Goal: Task Accomplishment & Management: Manage account settings

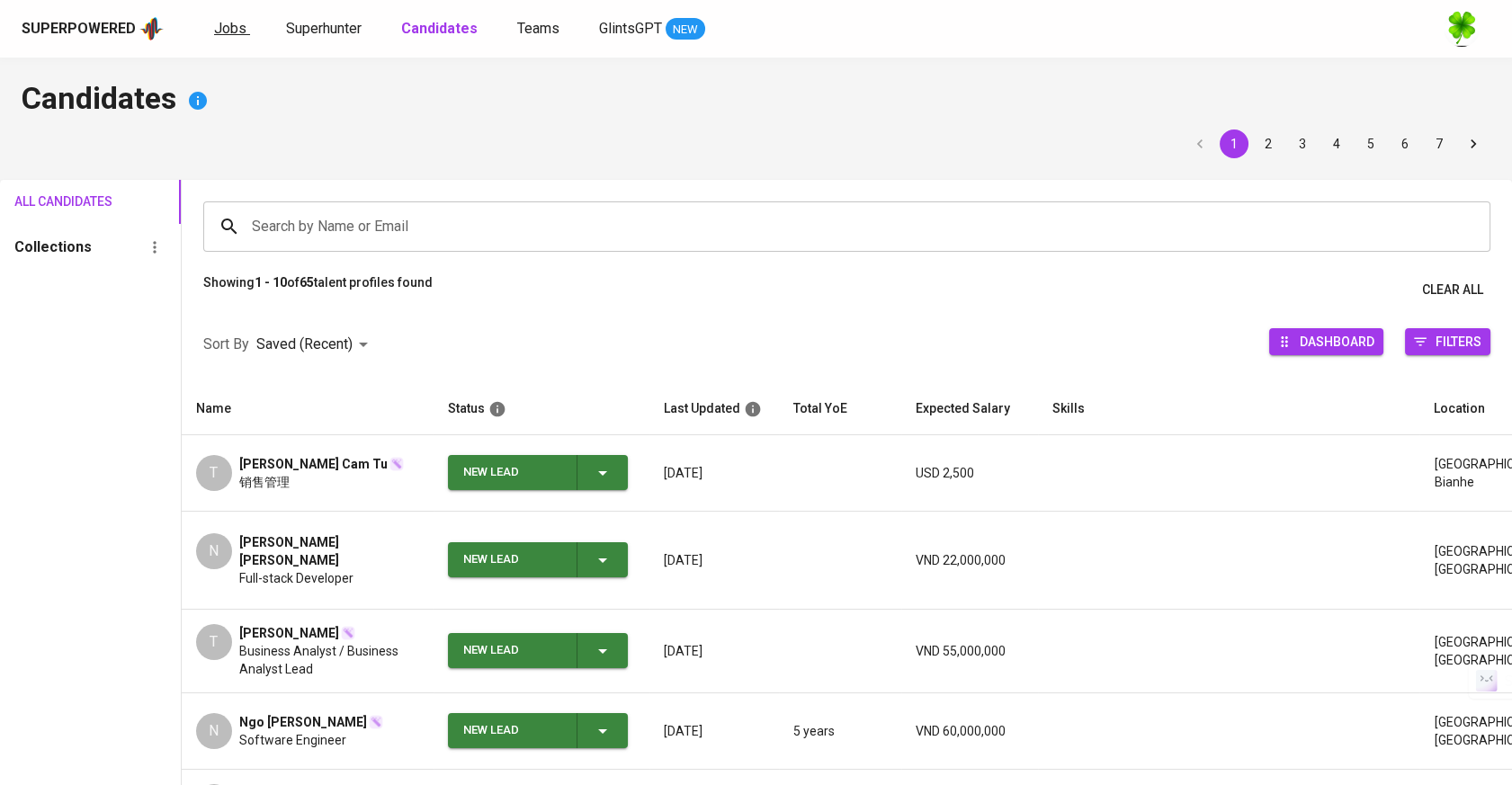
click at [224, 22] on span "Jobs" at bounding box center [230, 28] width 32 height 17
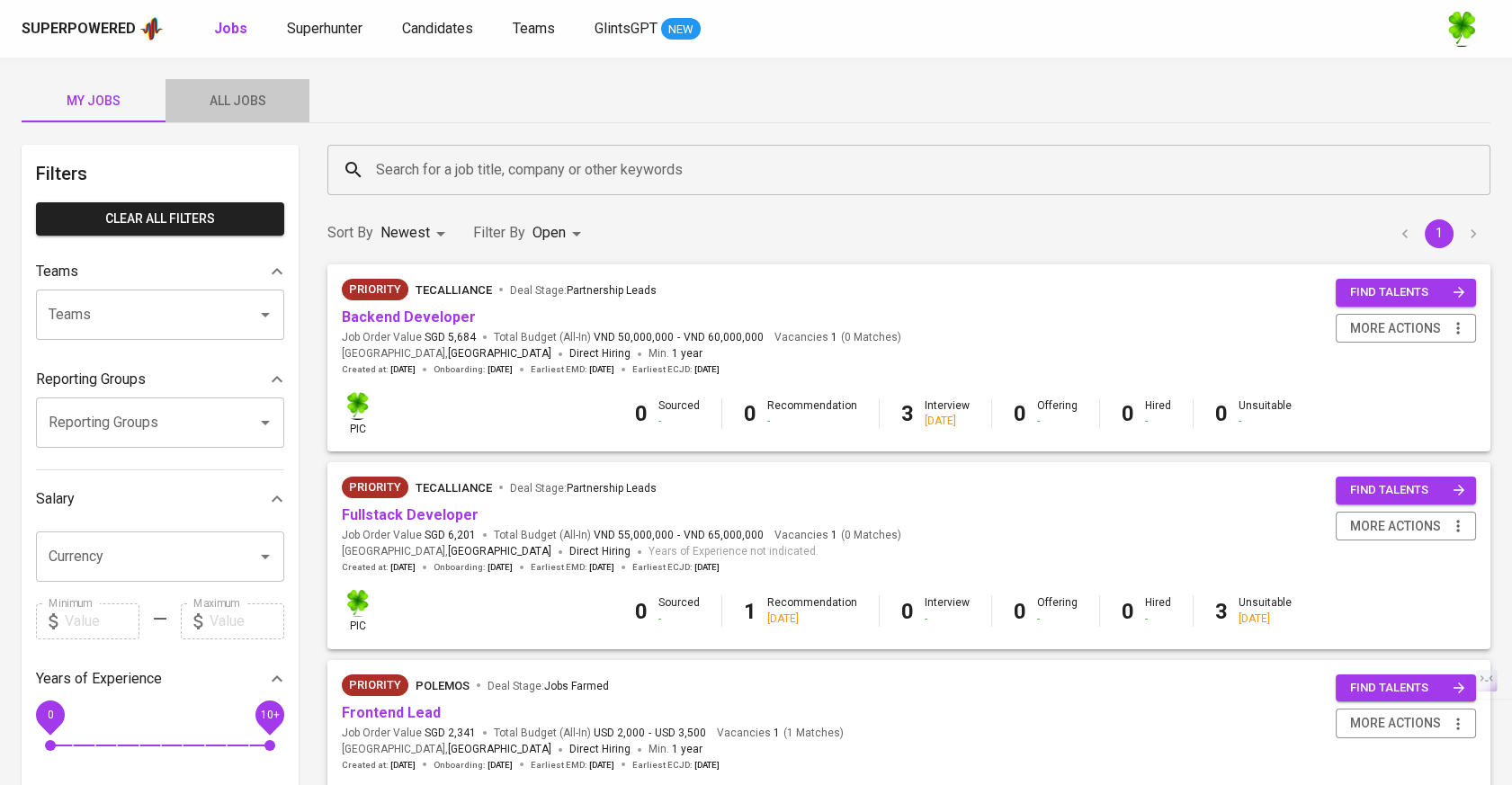
click at [228, 100] on span "All Jobs" at bounding box center [238, 101] width 122 height 23
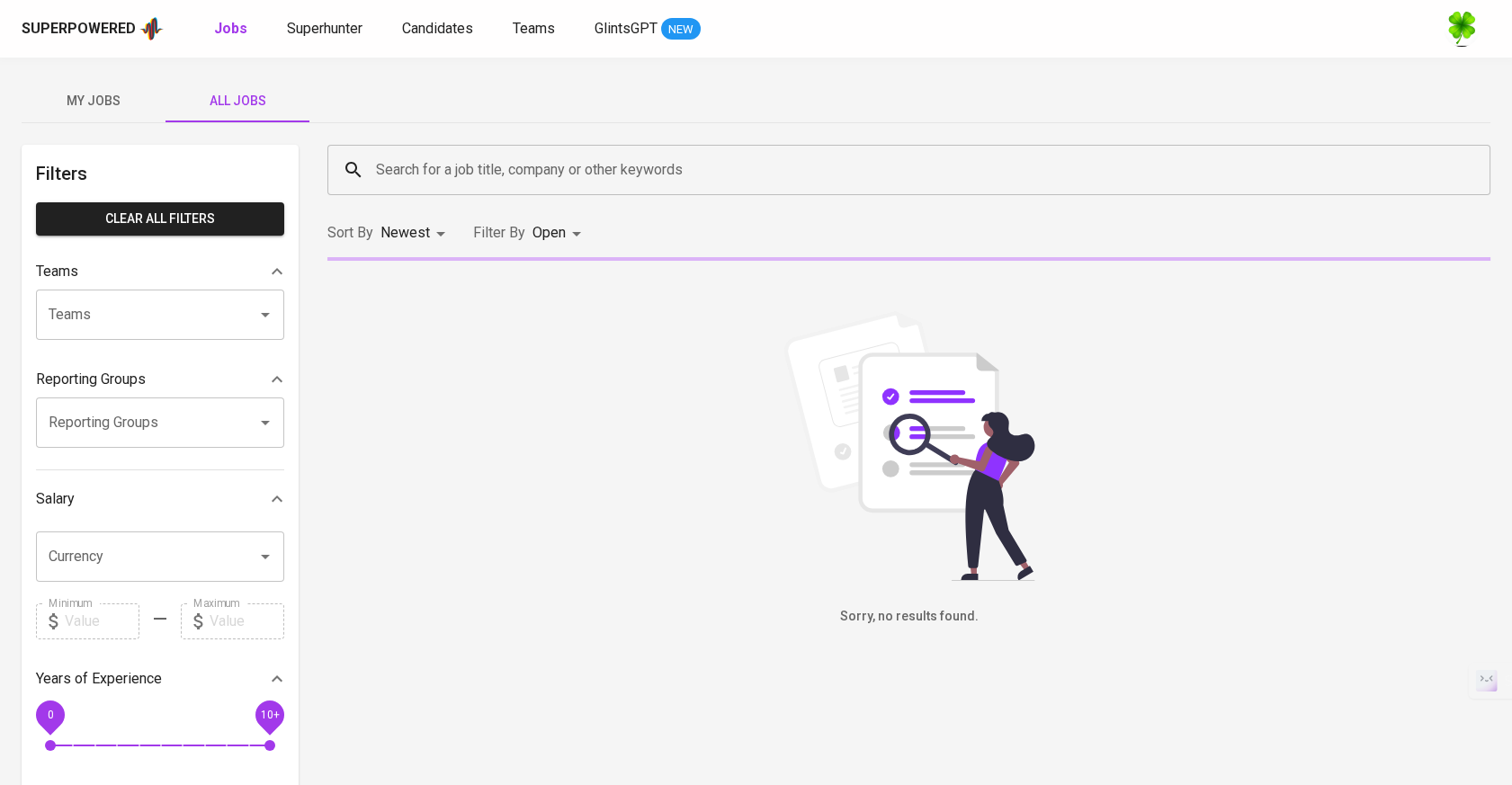
click at [503, 198] on div "Search for a job title, company or other keywords Search for a job title, compa…" at bounding box center [908, 170] width 1184 height 72
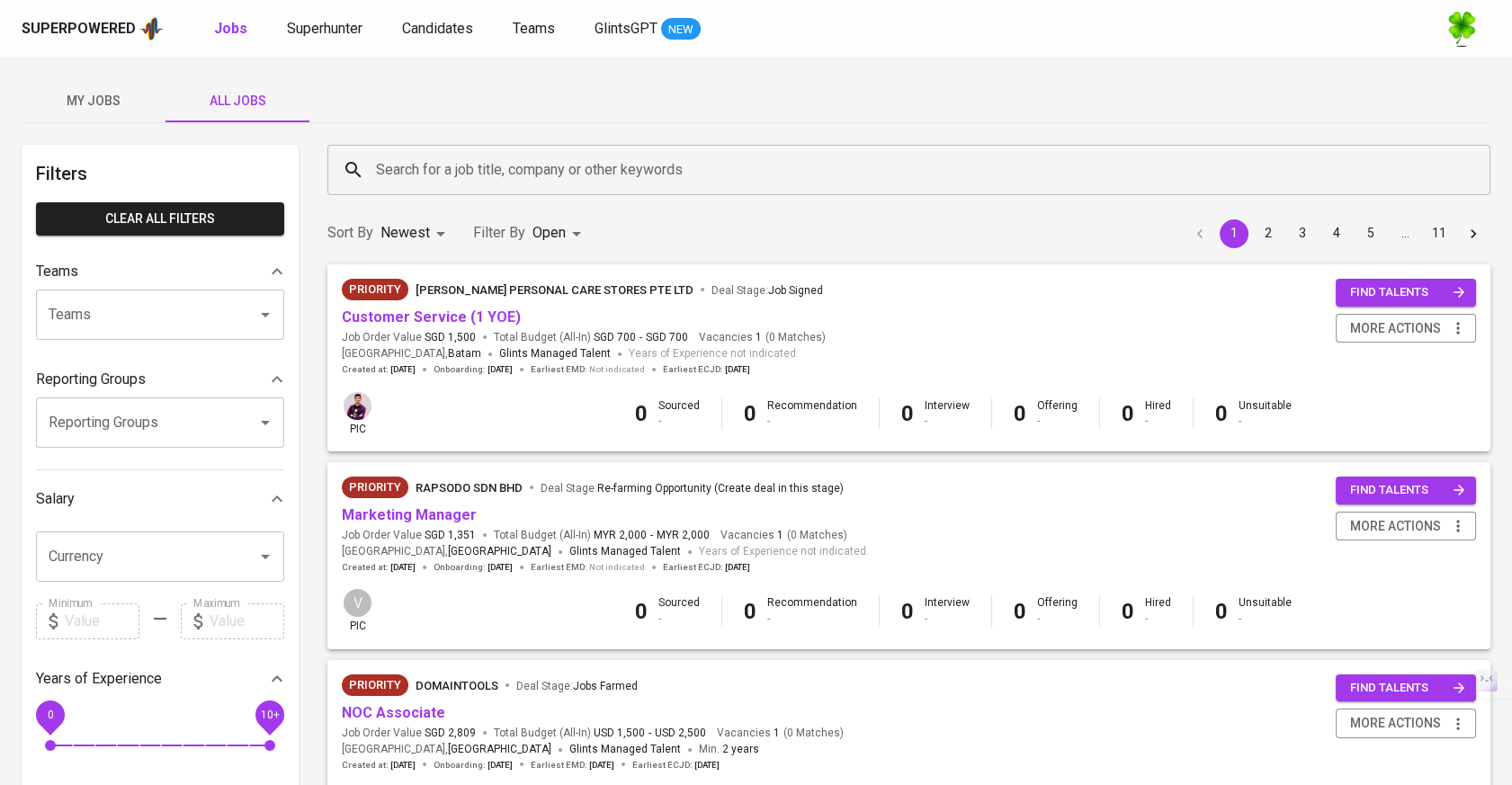
click at [516, 188] on div "Search for a job title, company or other keywords" at bounding box center [909, 170] width 1163 height 51
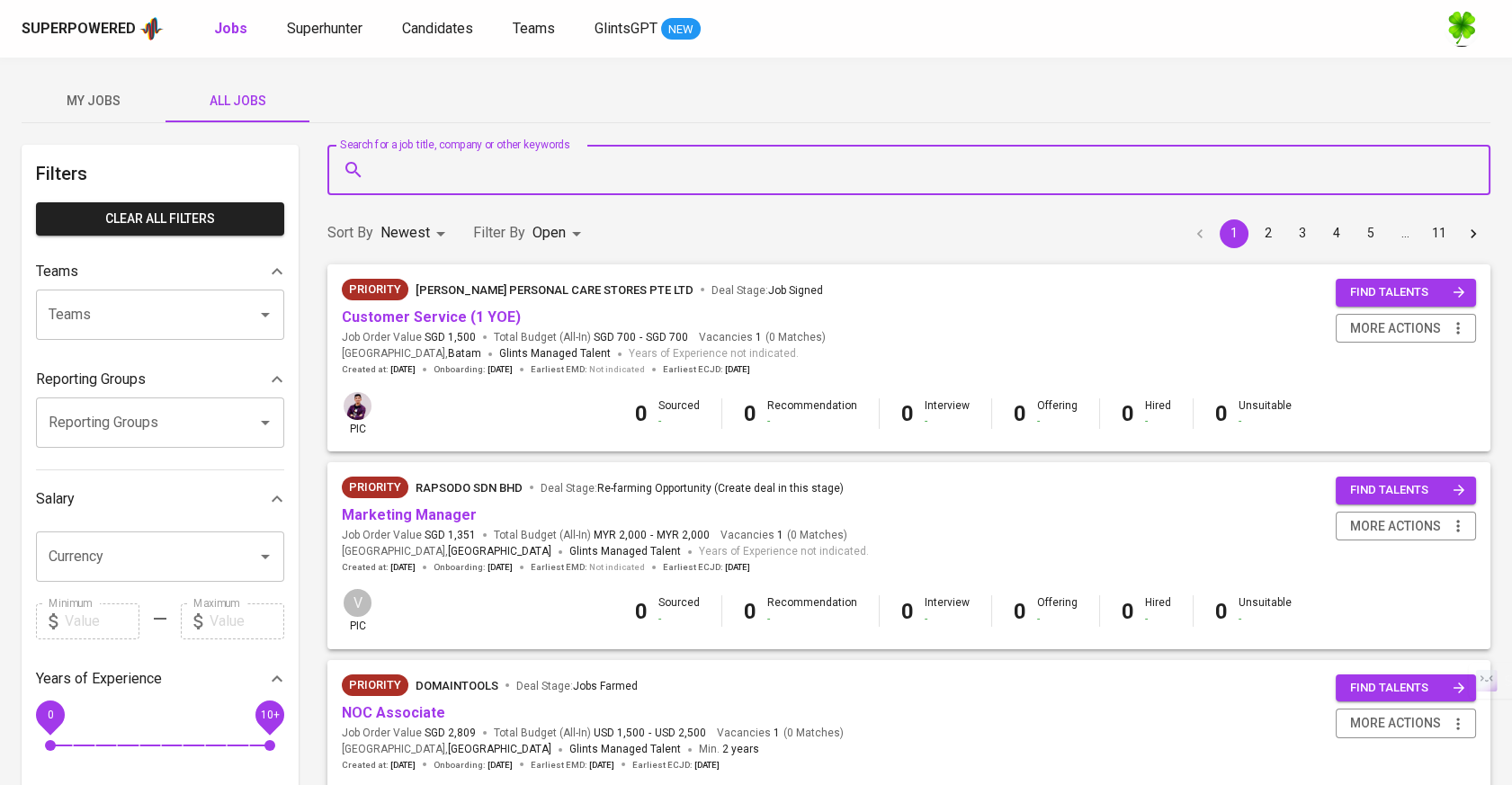
click at [611, 155] on input "Search for a job title, company or other keywords" at bounding box center [913, 170] width 1084 height 34
type input "mesa"
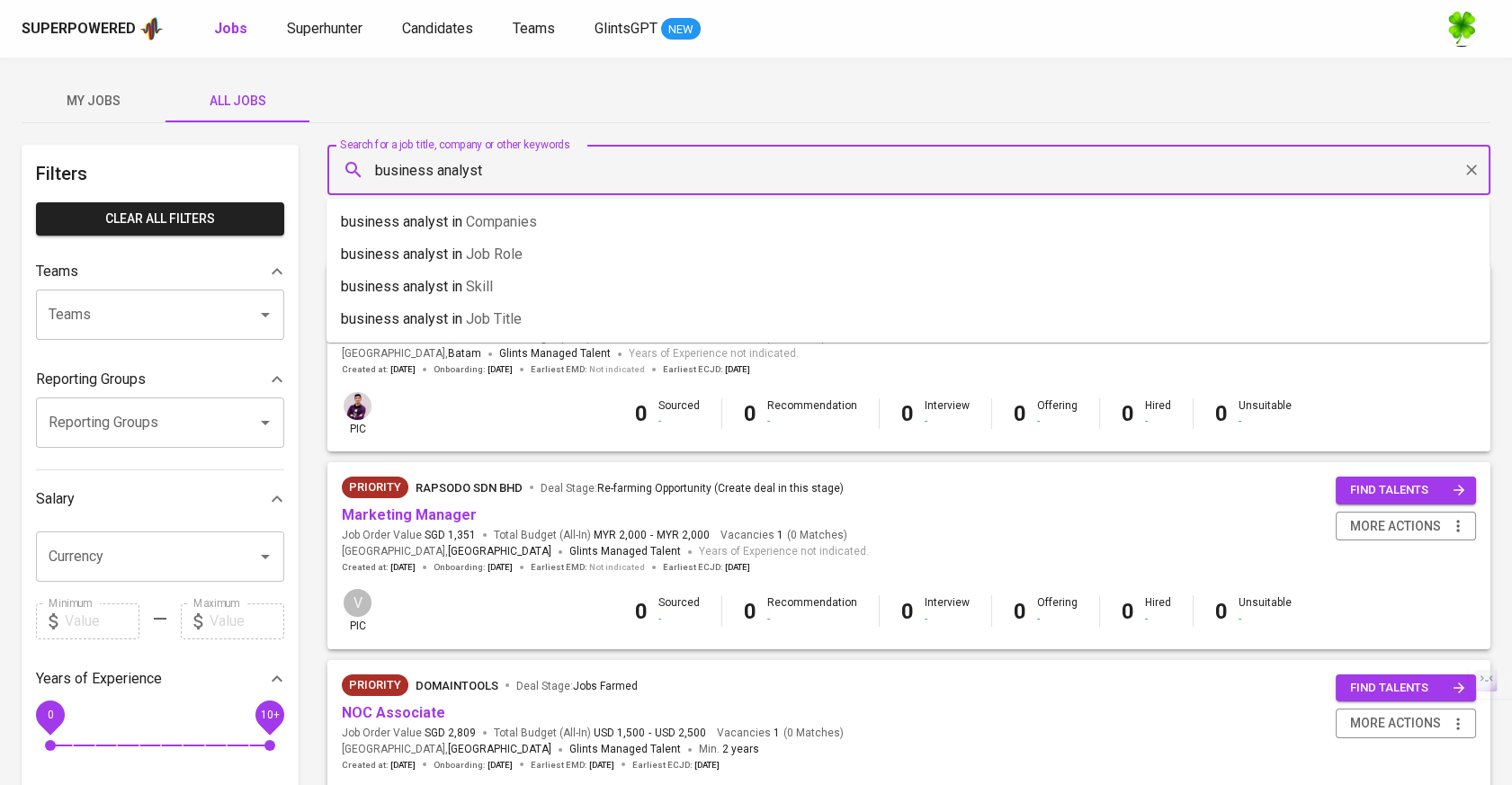
type input "business analyst"
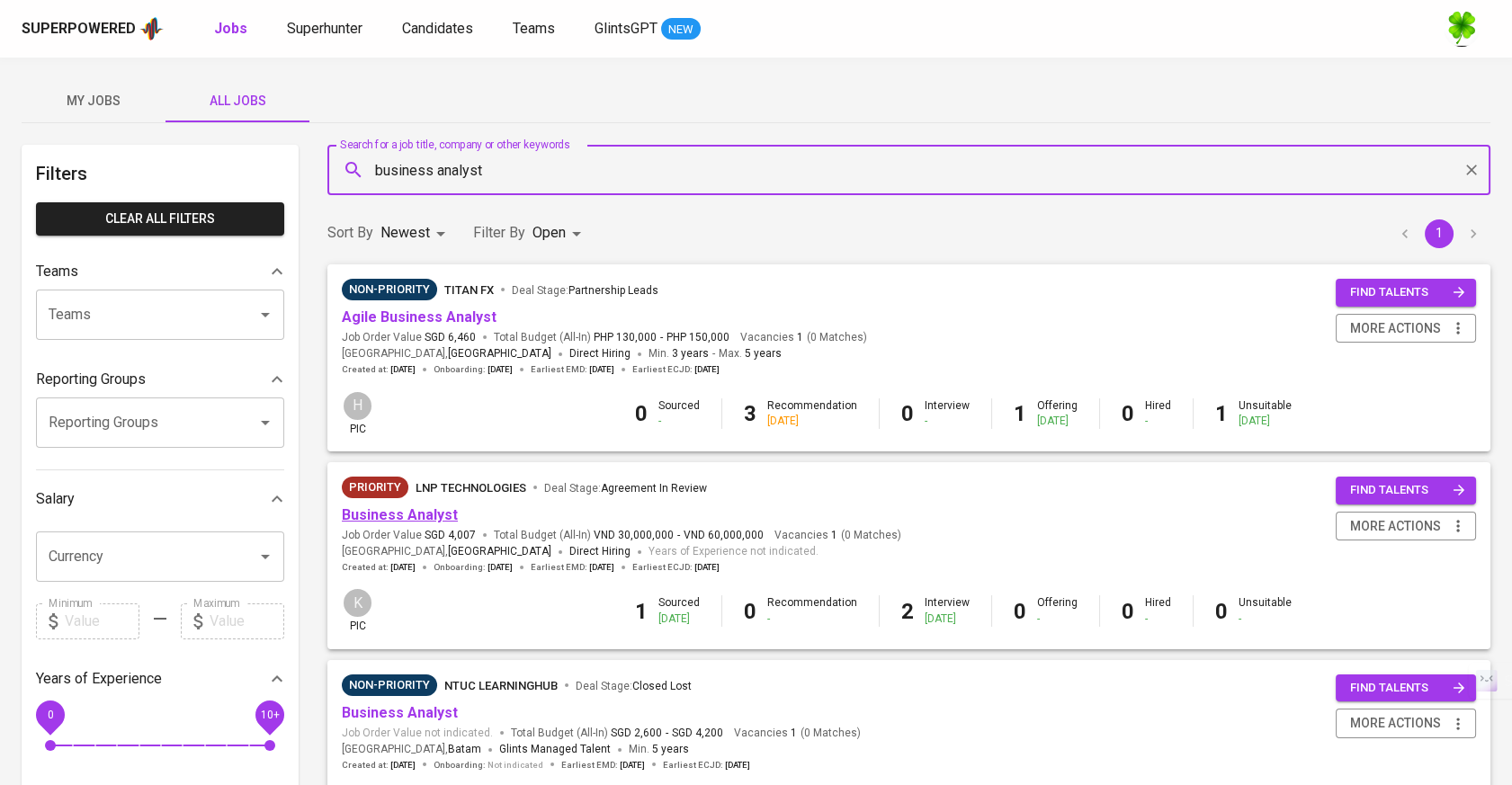
click at [402, 515] on link "Business Analyst" at bounding box center [400, 515] width 116 height 17
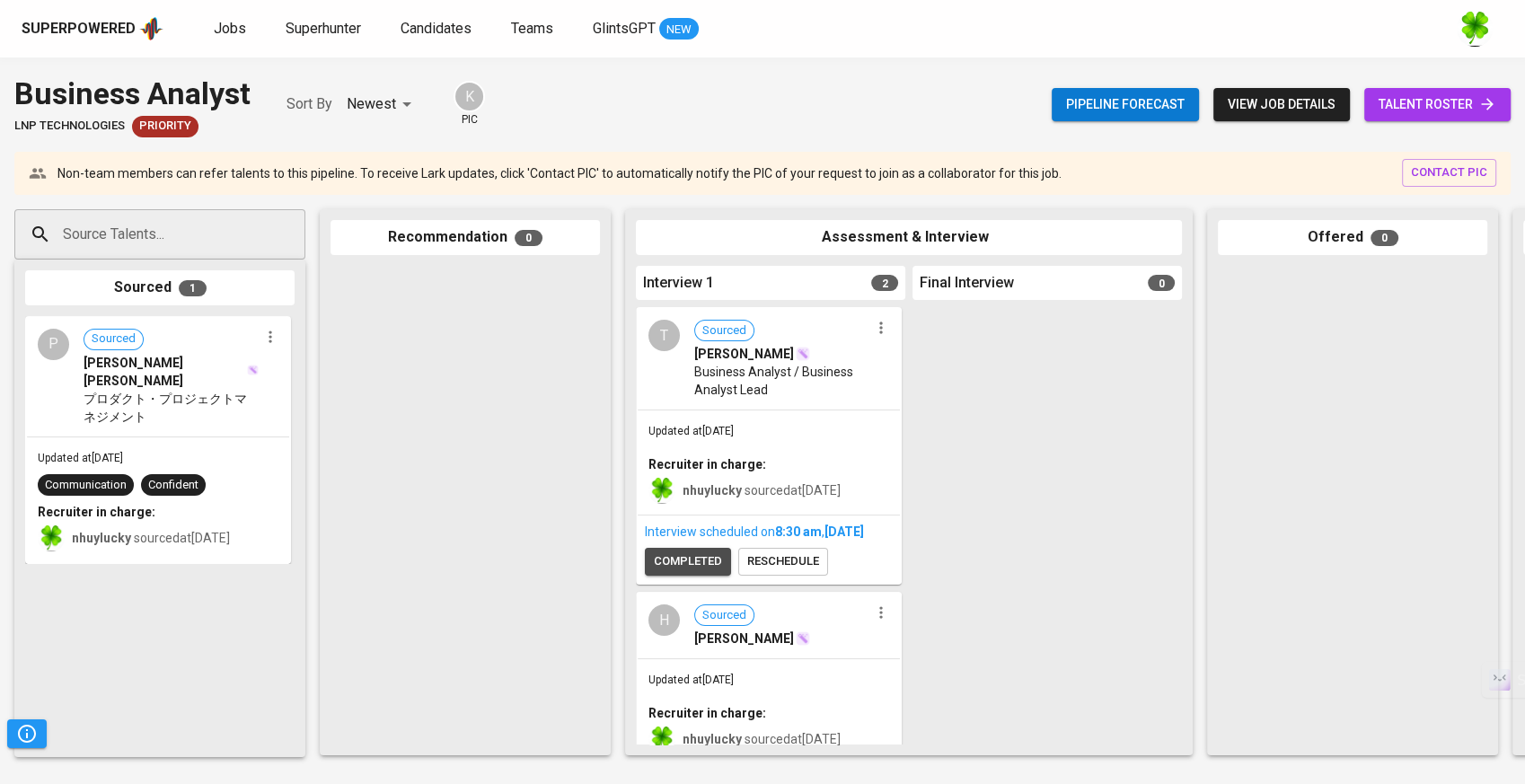
click at [717, 572] on span "completed" at bounding box center [687, 562] width 68 height 21
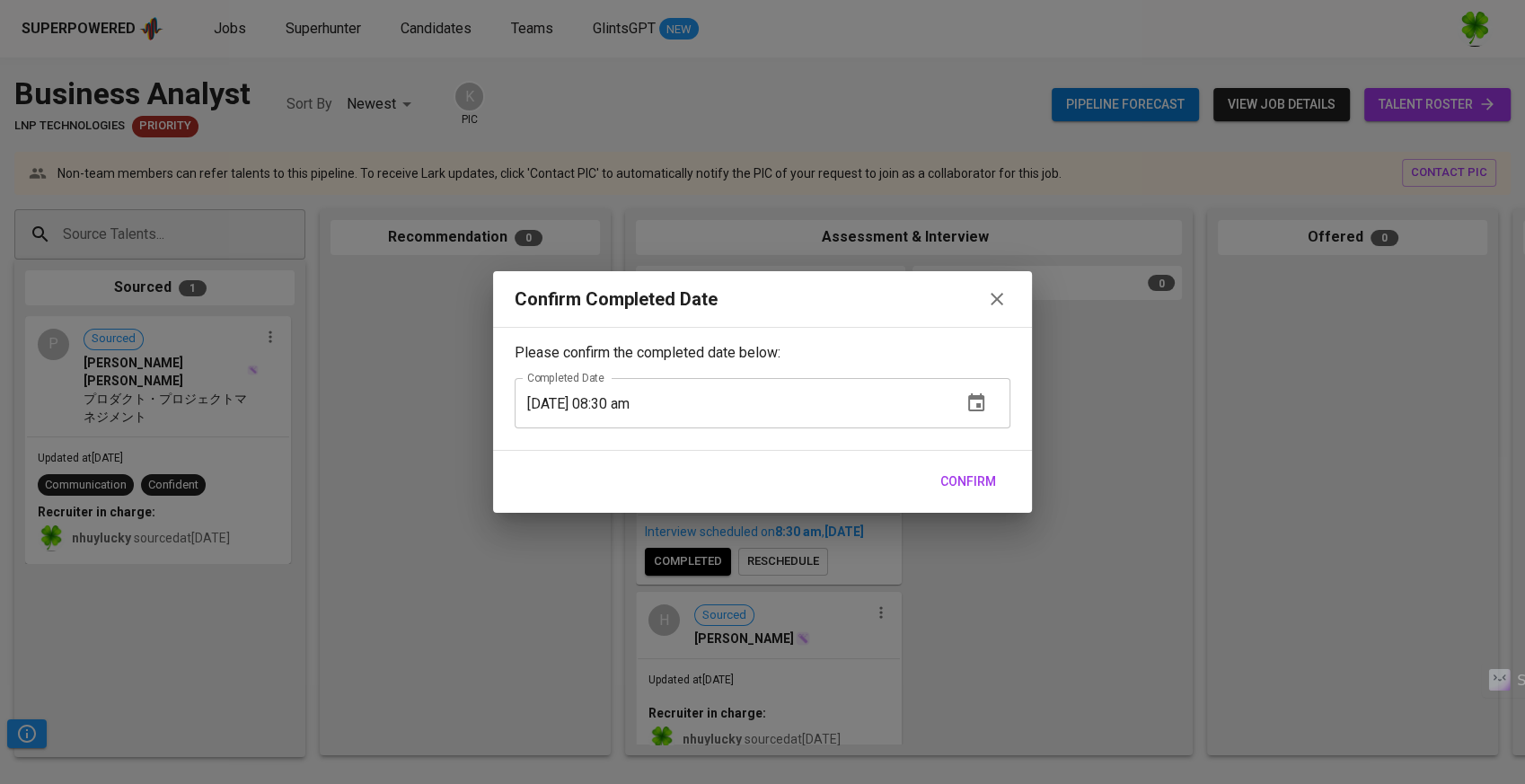
click at [970, 477] on span "Confirm" at bounding box center [968, 482] width 55 height 23
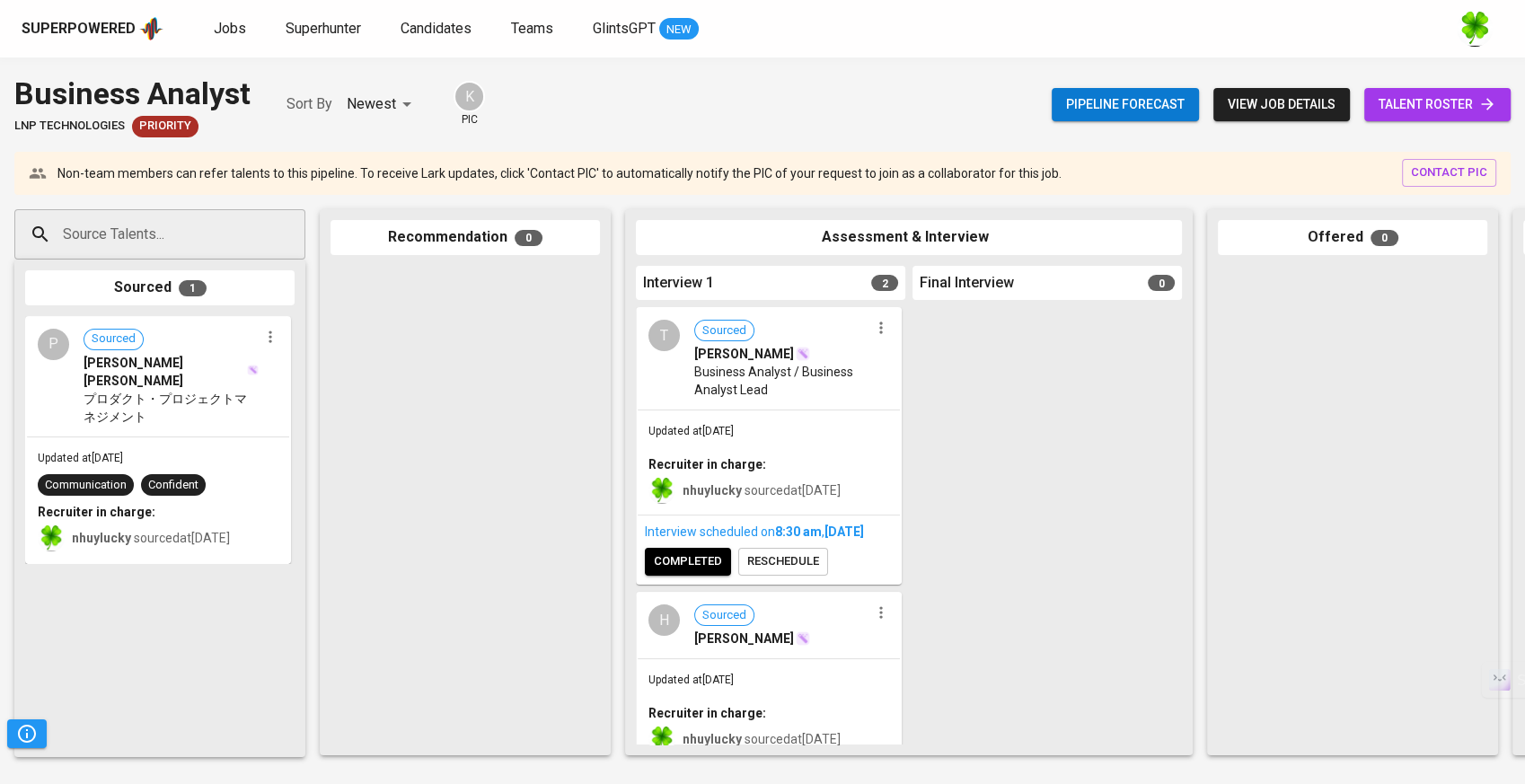
scroll to position [84, 0]
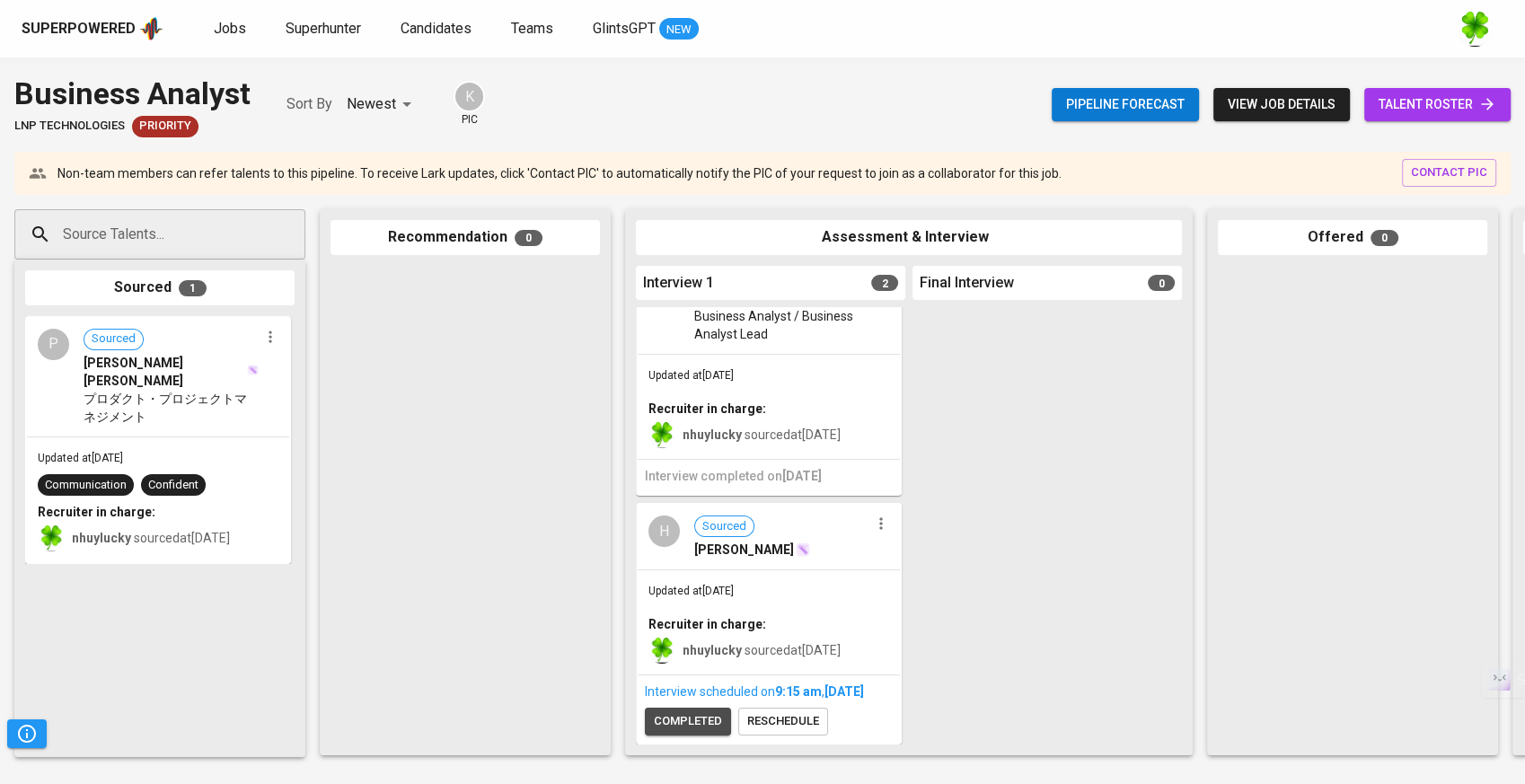
click at [688, 714] on span "completed" at bounding box center [687, 721] width 68 height 21
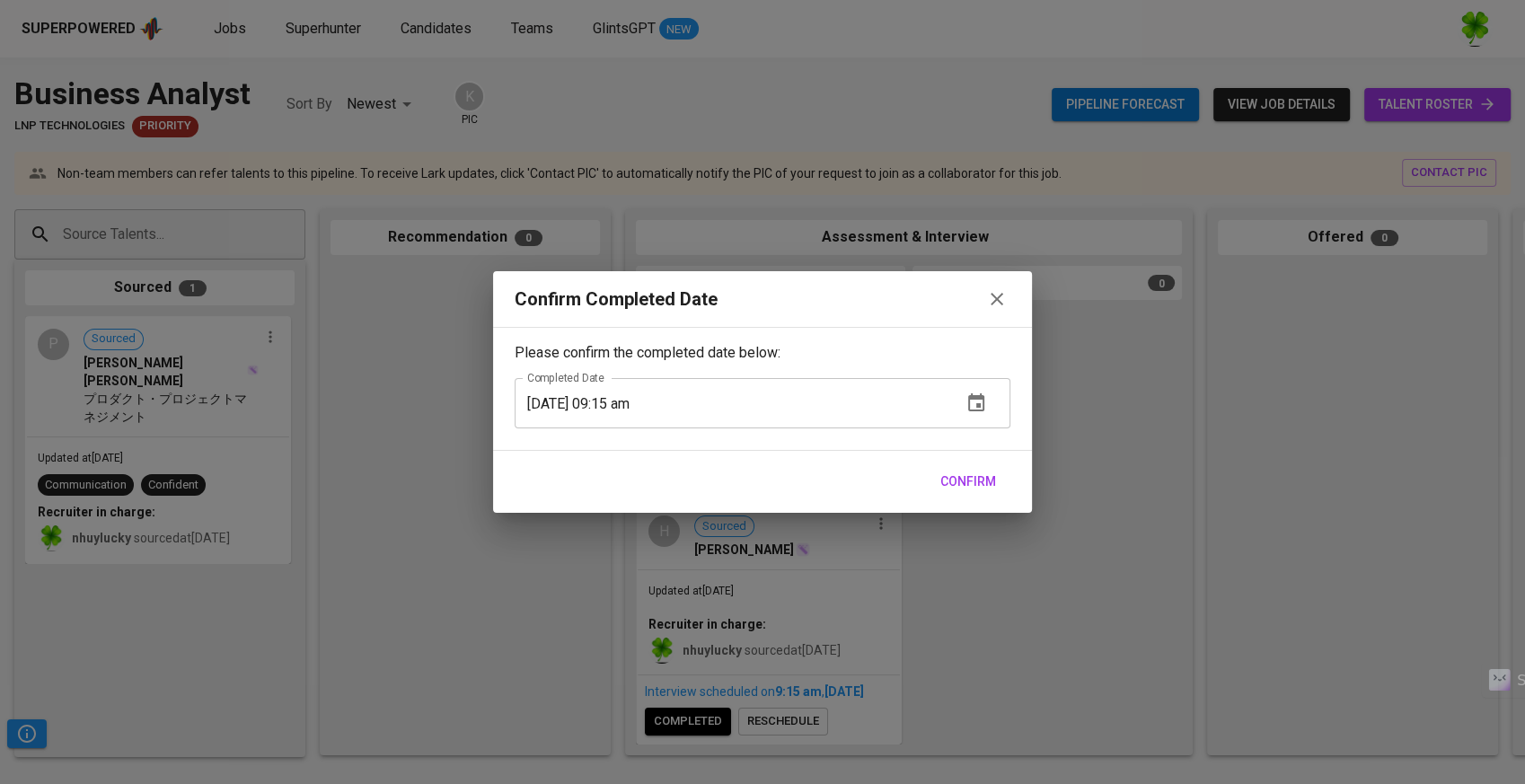
click at [975, 490] on span "Confirm" at bounding box center [968, 482] width 55 height 23
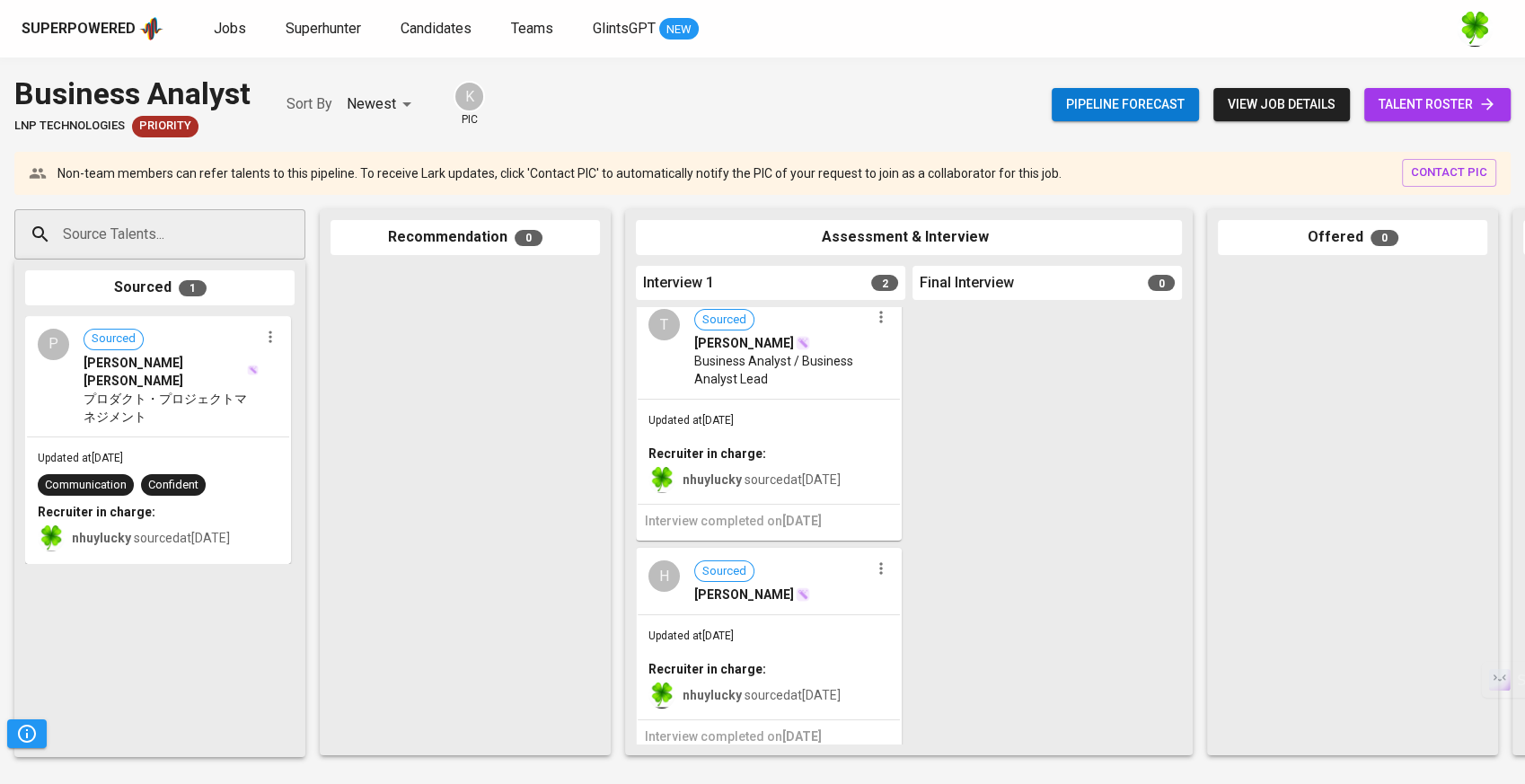
scroll to position [0, 0]
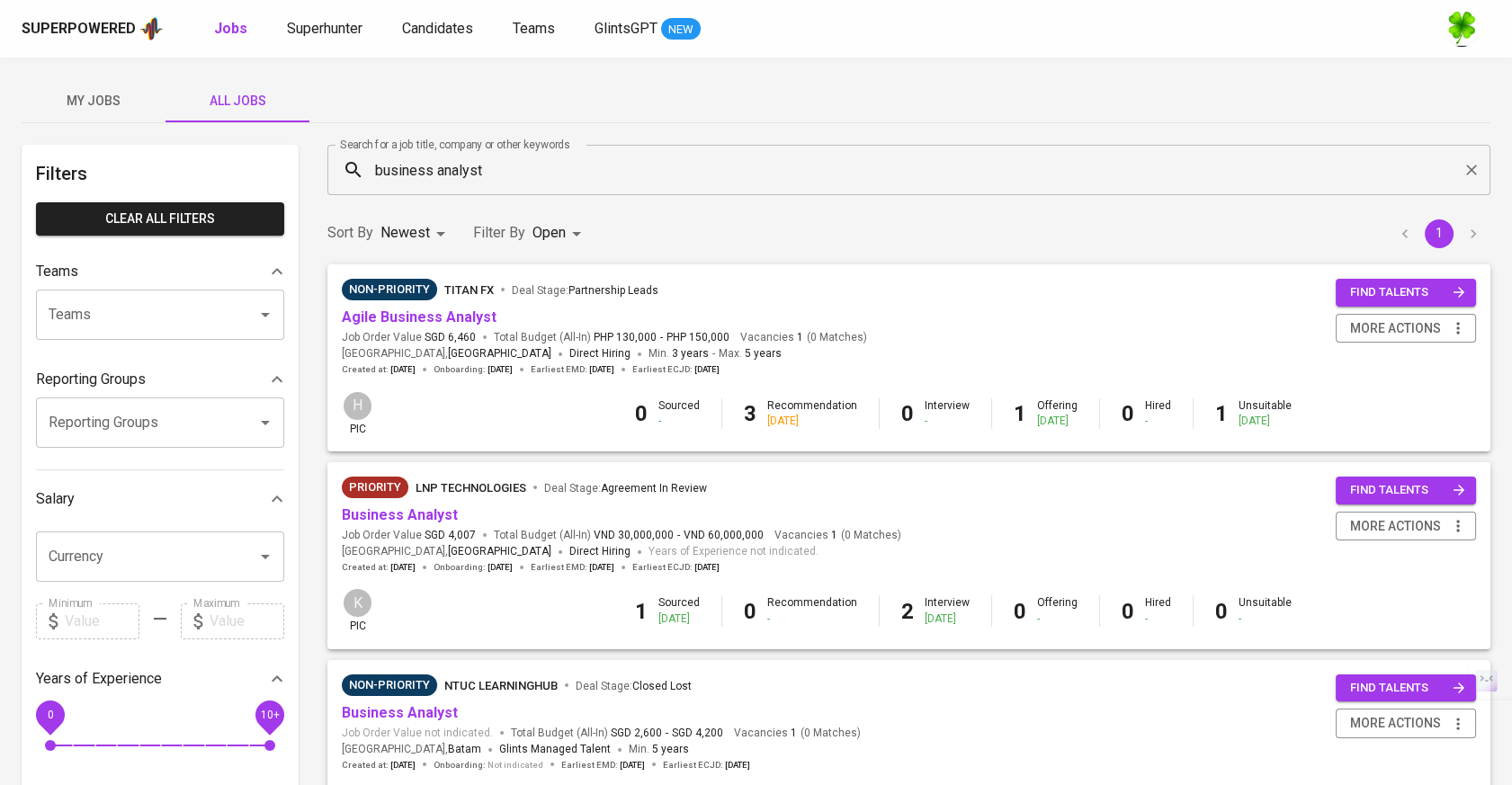
click at [473, 170] on input "business analyst" at bounding box center [913, 170] width 1084 height 34
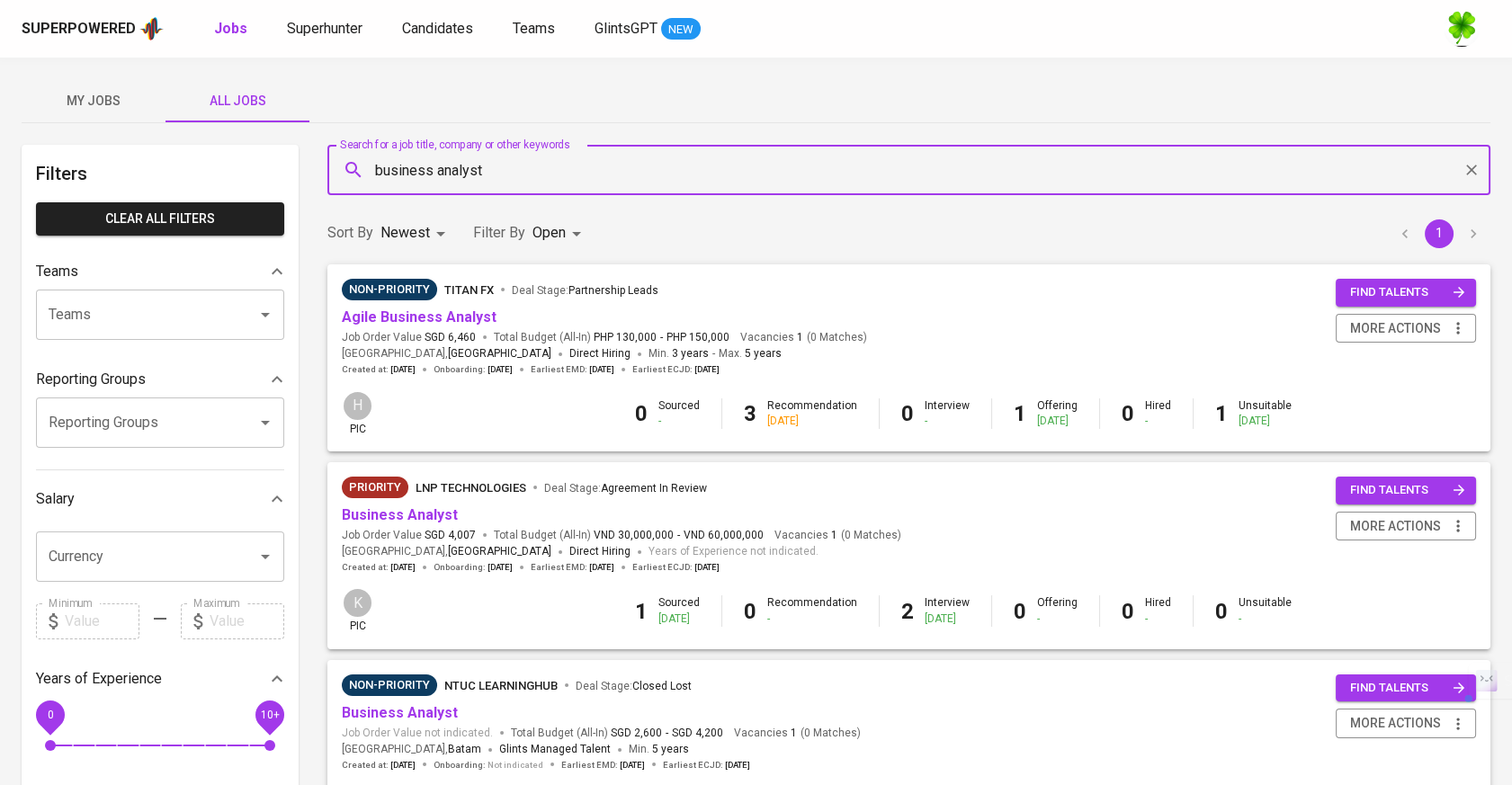
drag, startPoint x: 481, startPoint y: 170, endPoint x: 343, endPoint y: 177, distance: 138.2
click at [343, 177] on div "business analyst Search for a job title, company or other keywords" at bounding box center [909, 170] width 1163 height 51
type input "java"
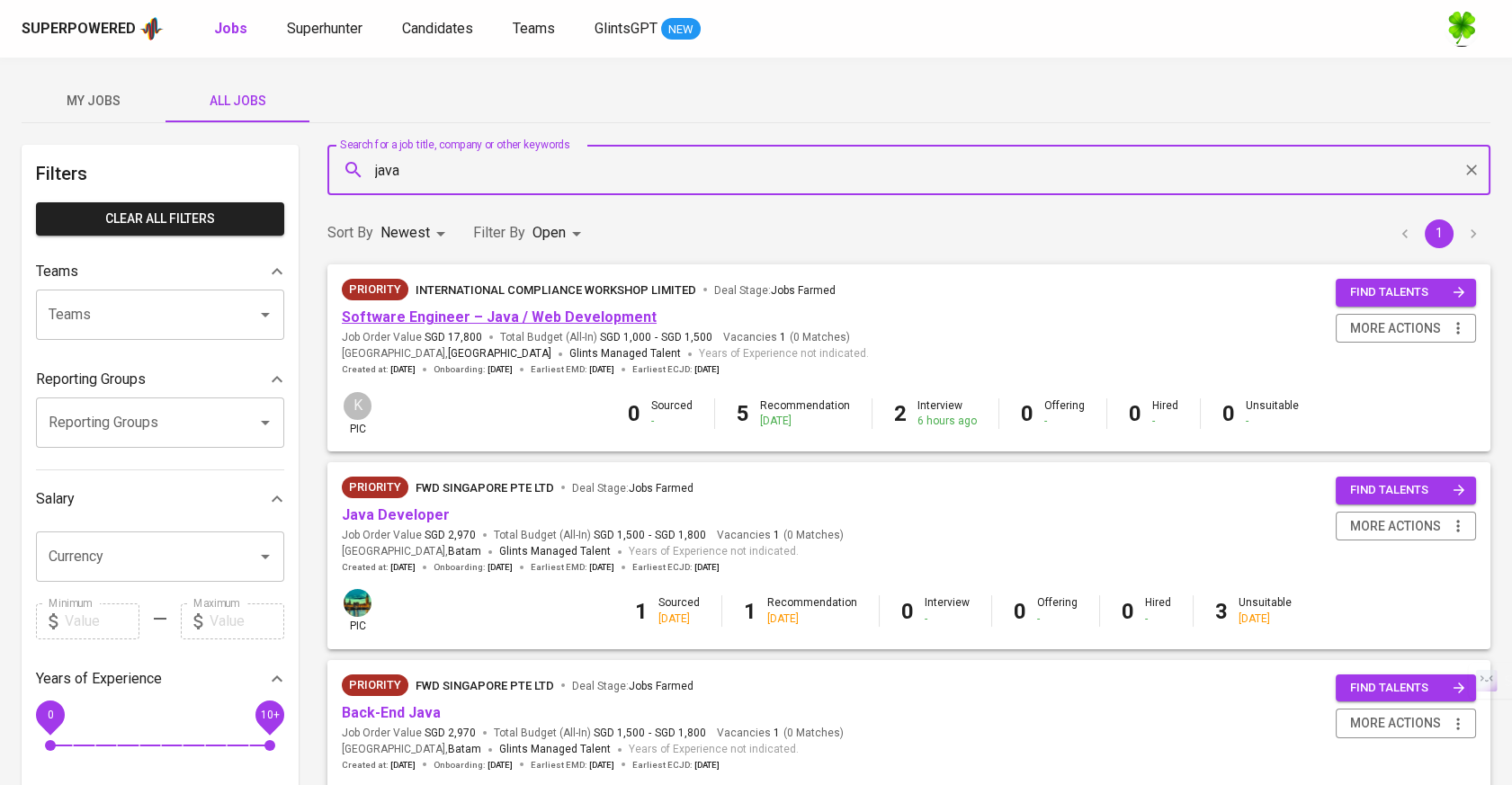
click at [518, 322] on link "Software Engineer – Java / Web Development" at bounding box center [499, 316] width 315 height 17
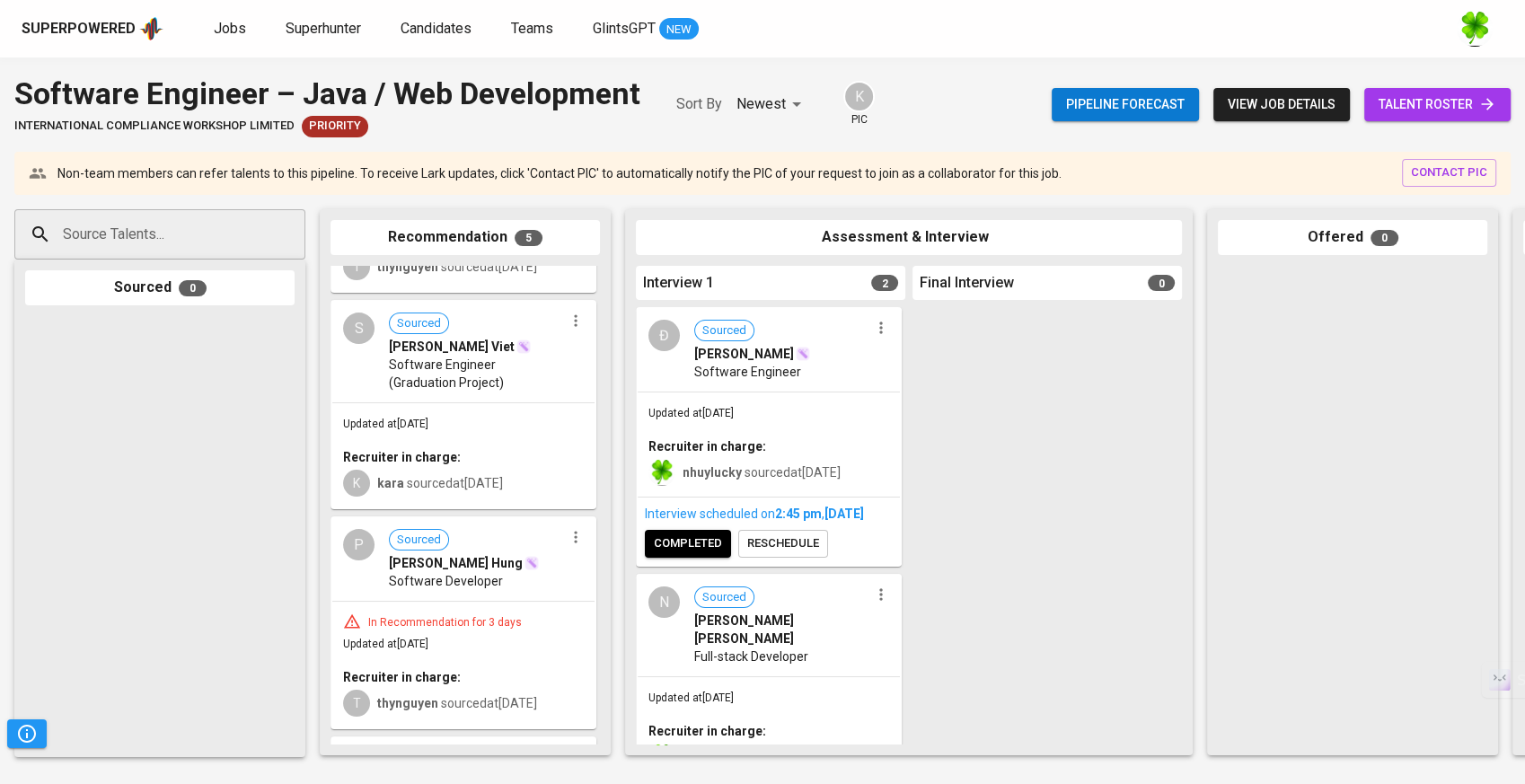
scroll to position [367, 0]
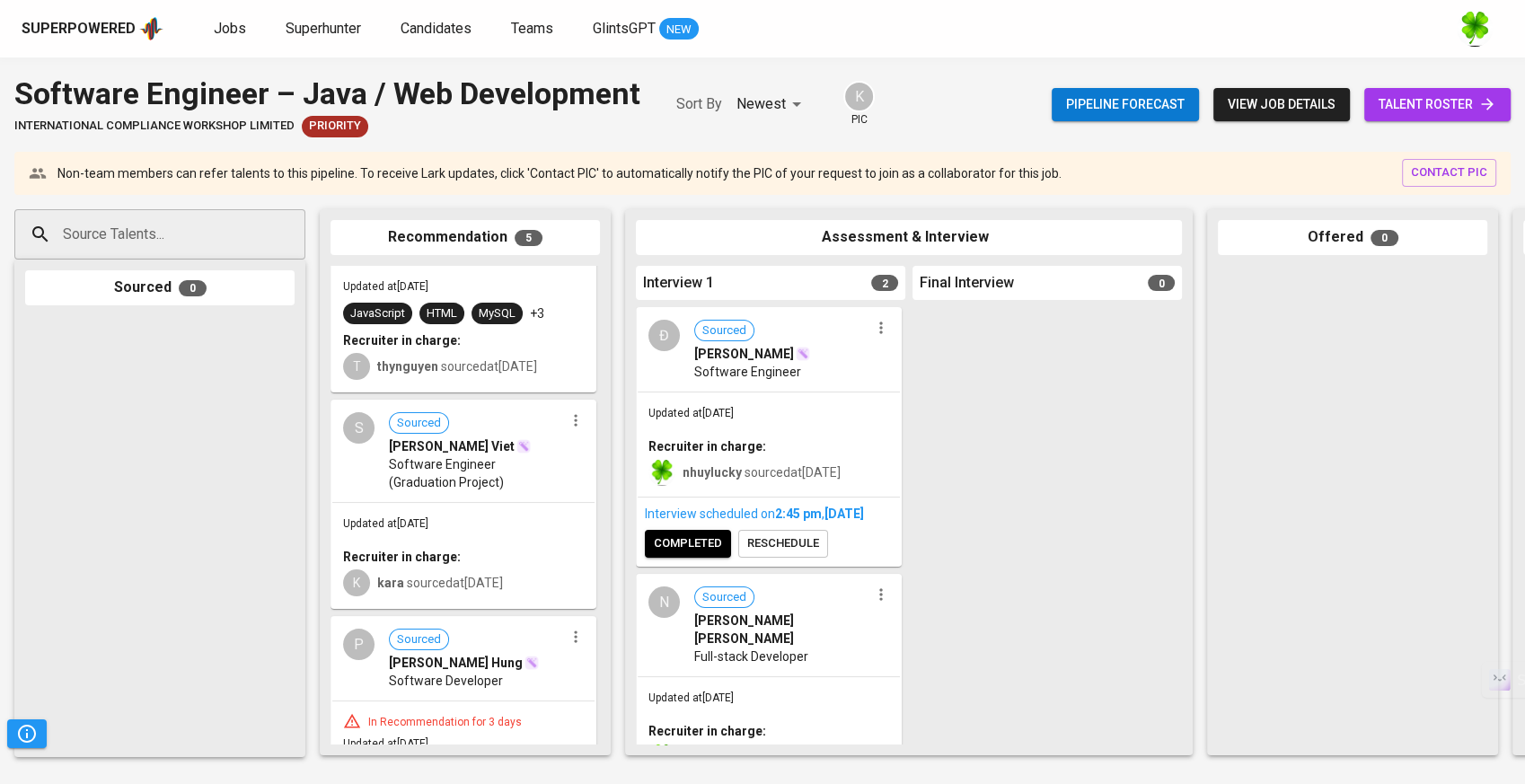
click at [498, 456] on span "Software Engineer (Graduation Project)" at bounding box center [476, 474] width 175 height 36
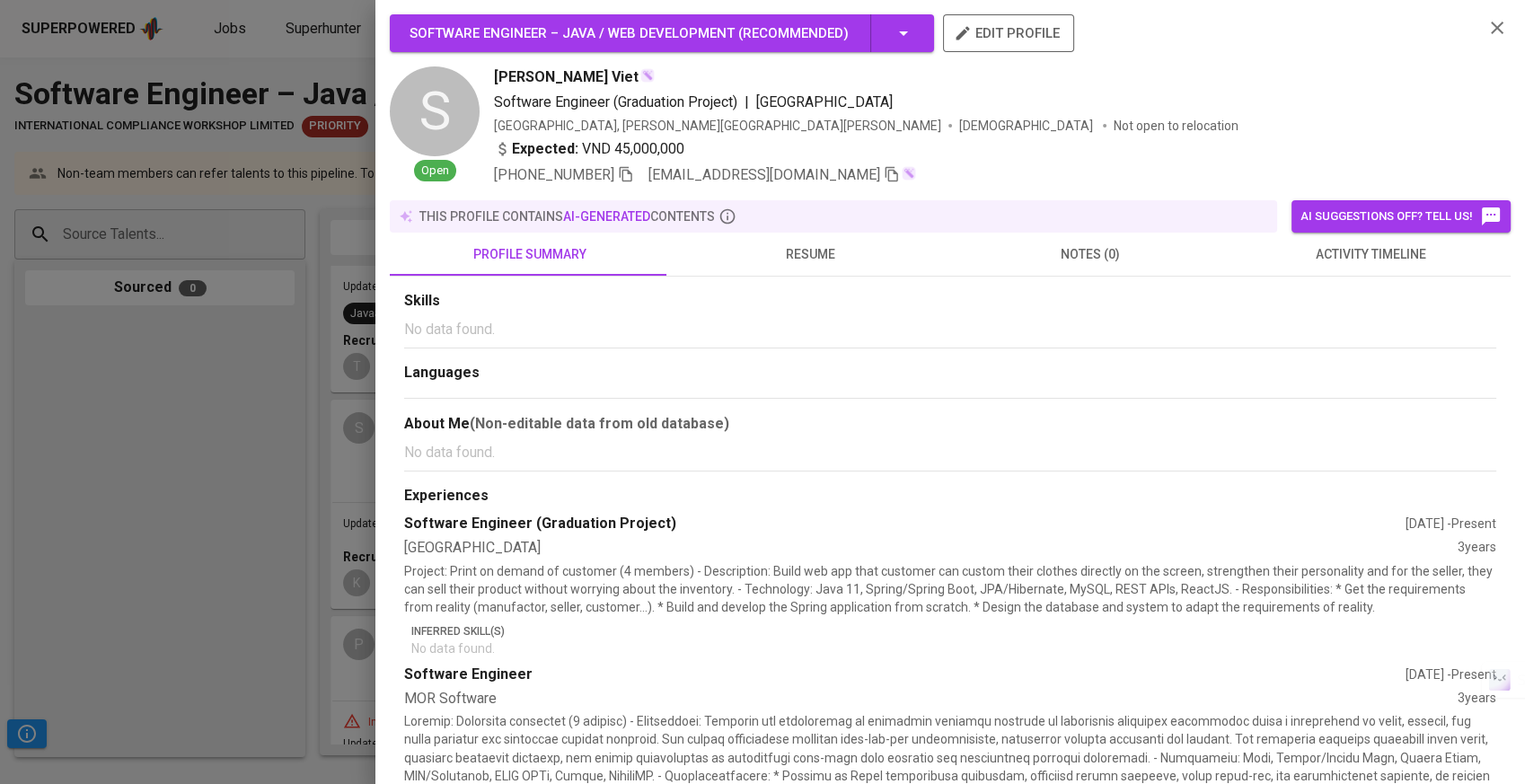
click at [859, 244] on span "resume" at bounding box center [810, 255] width 259 height 23
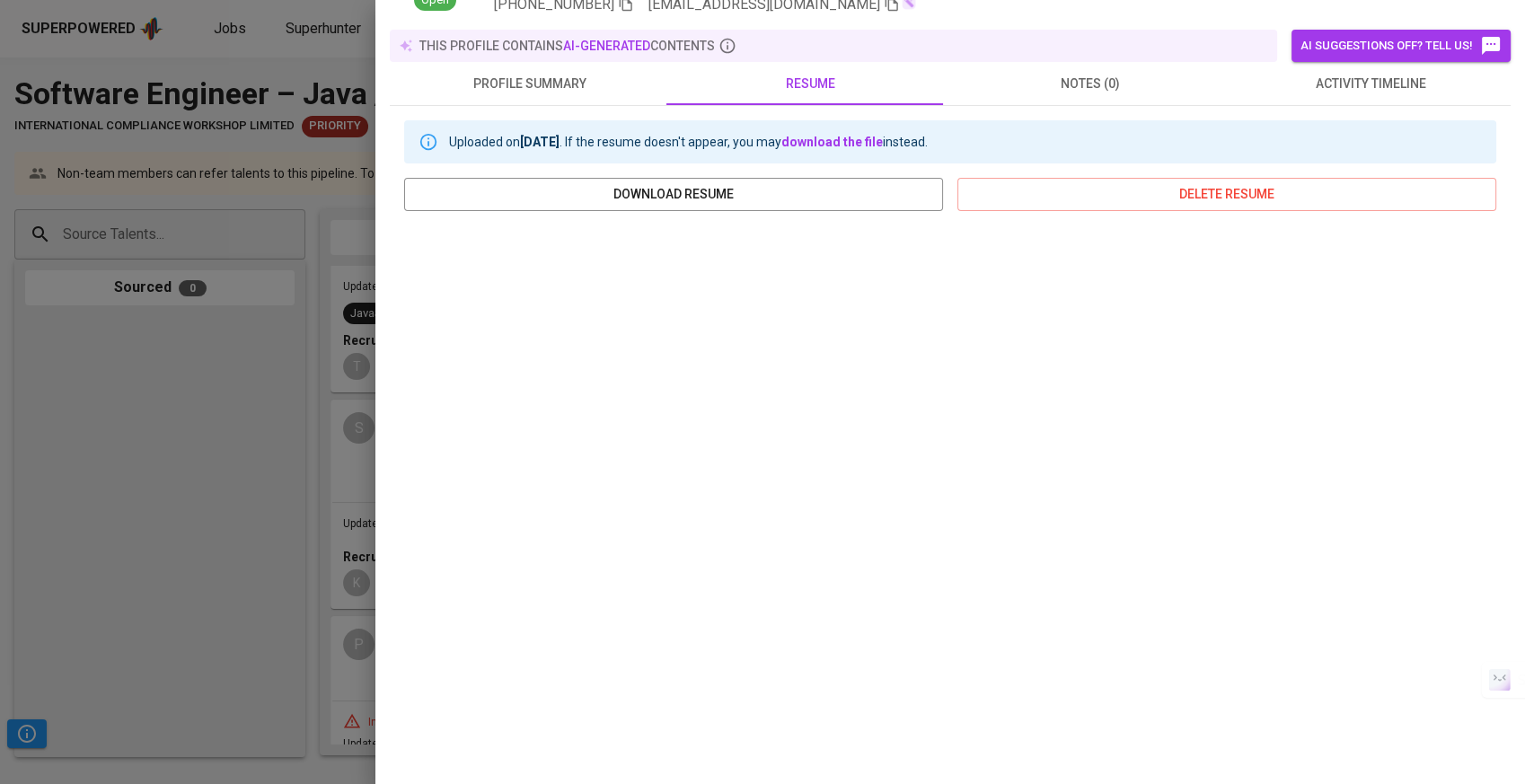
scroll to position [180, 0]
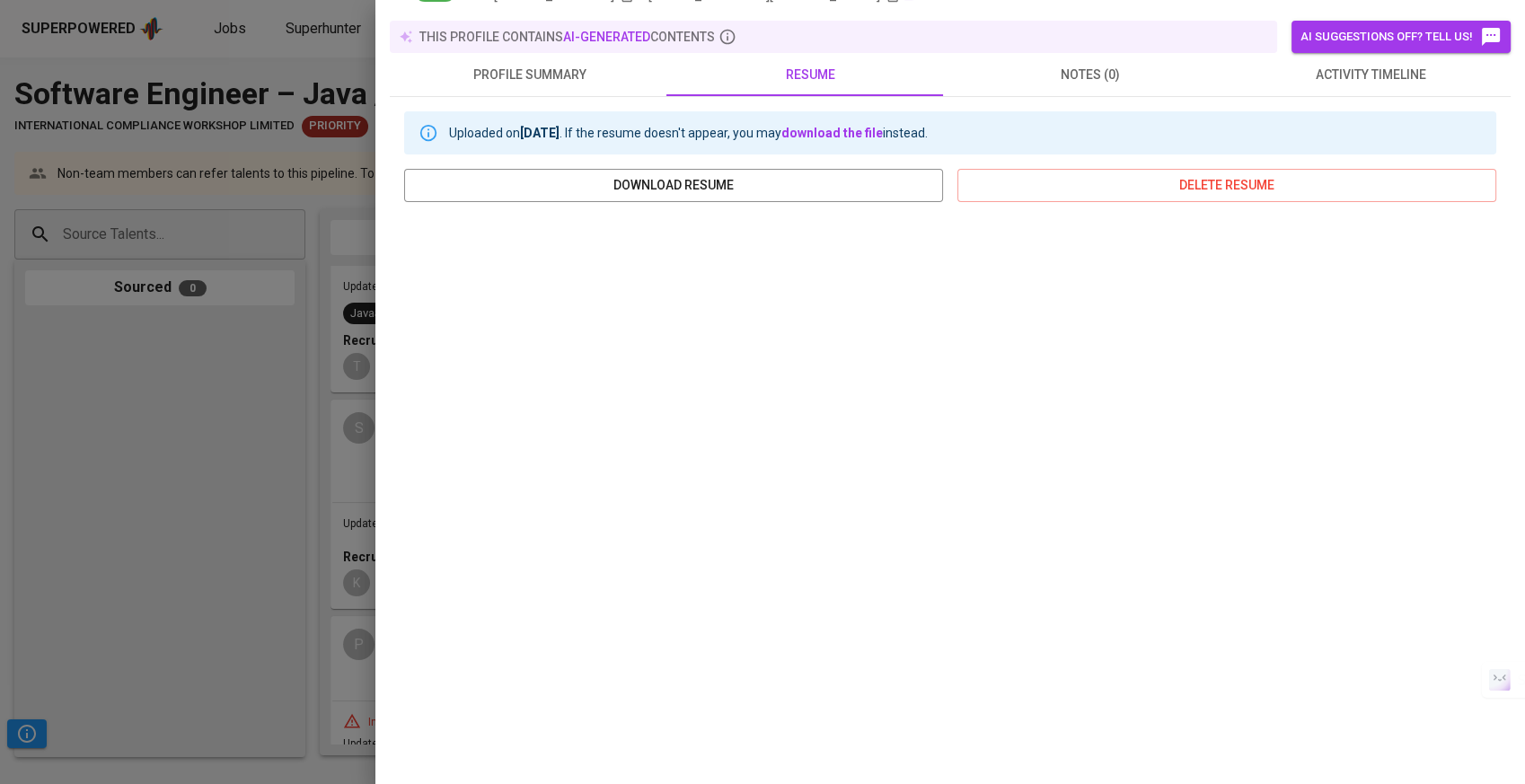
click at [288, 498] on div at bounding box center [762, 392] width 1525 height 784
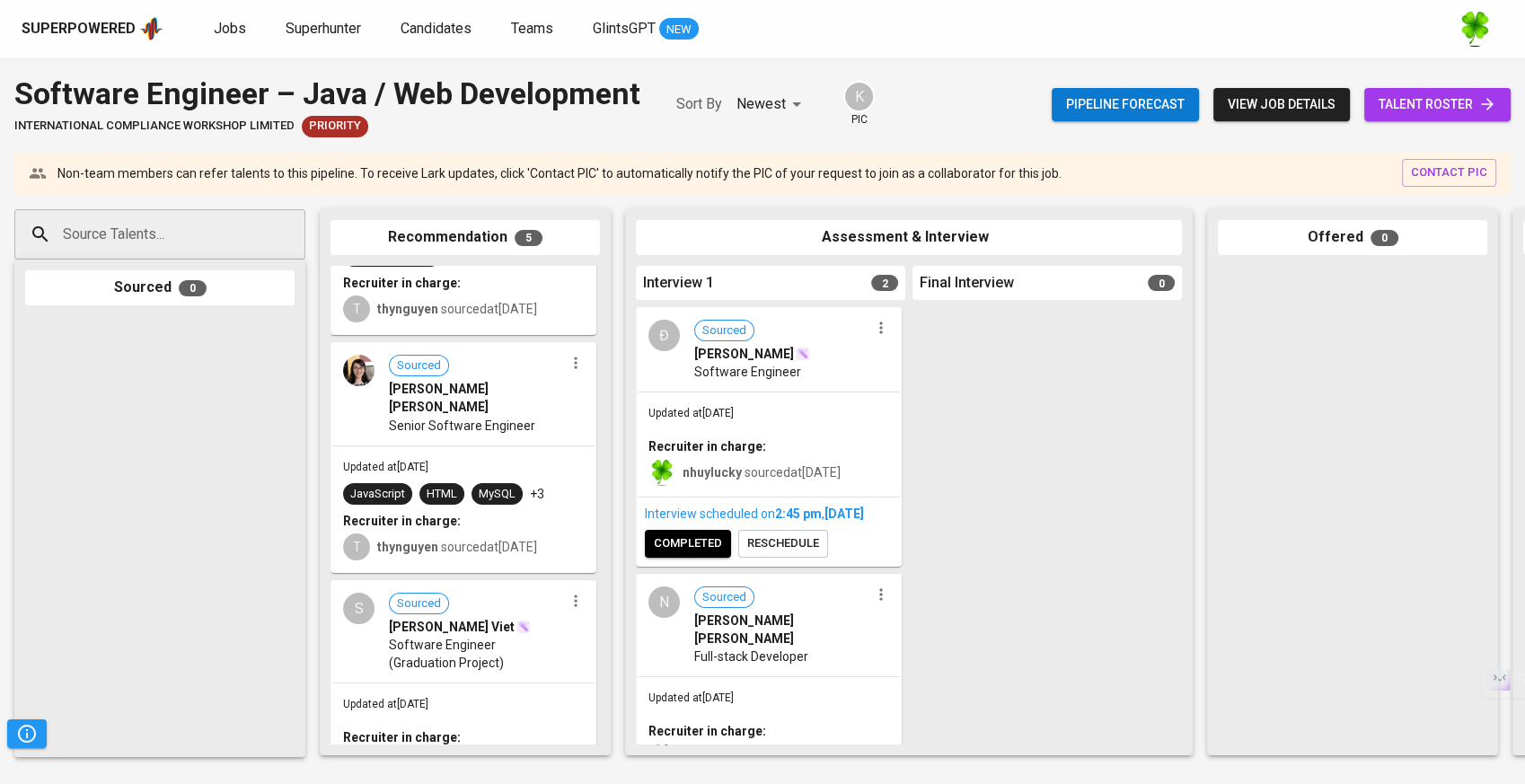
scroll to position [67, 0]
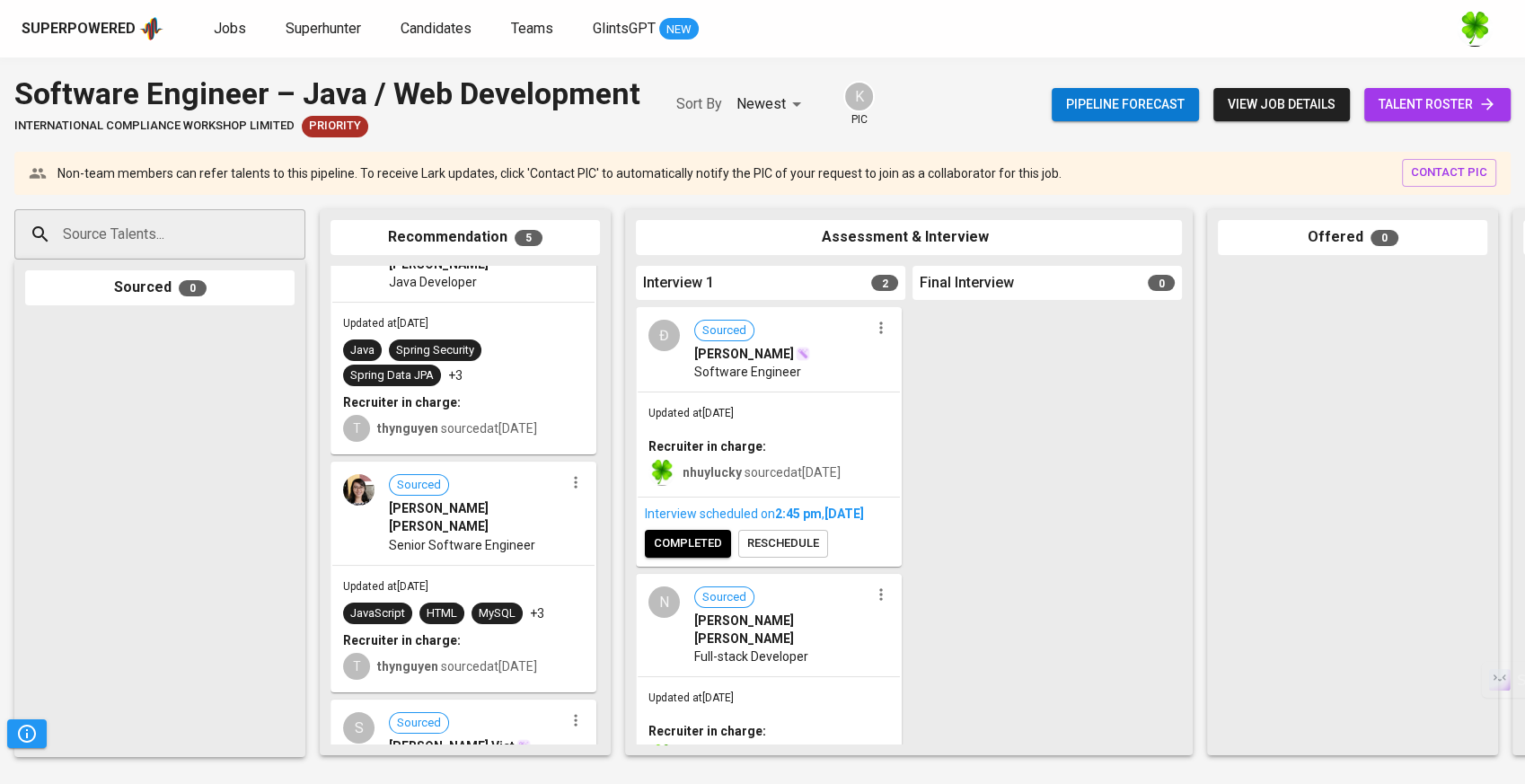
click at [476, 499] on span "[PERSON_NAME] [PERSON_NAME]" at bounding box center [476, 517] width 175 height 36
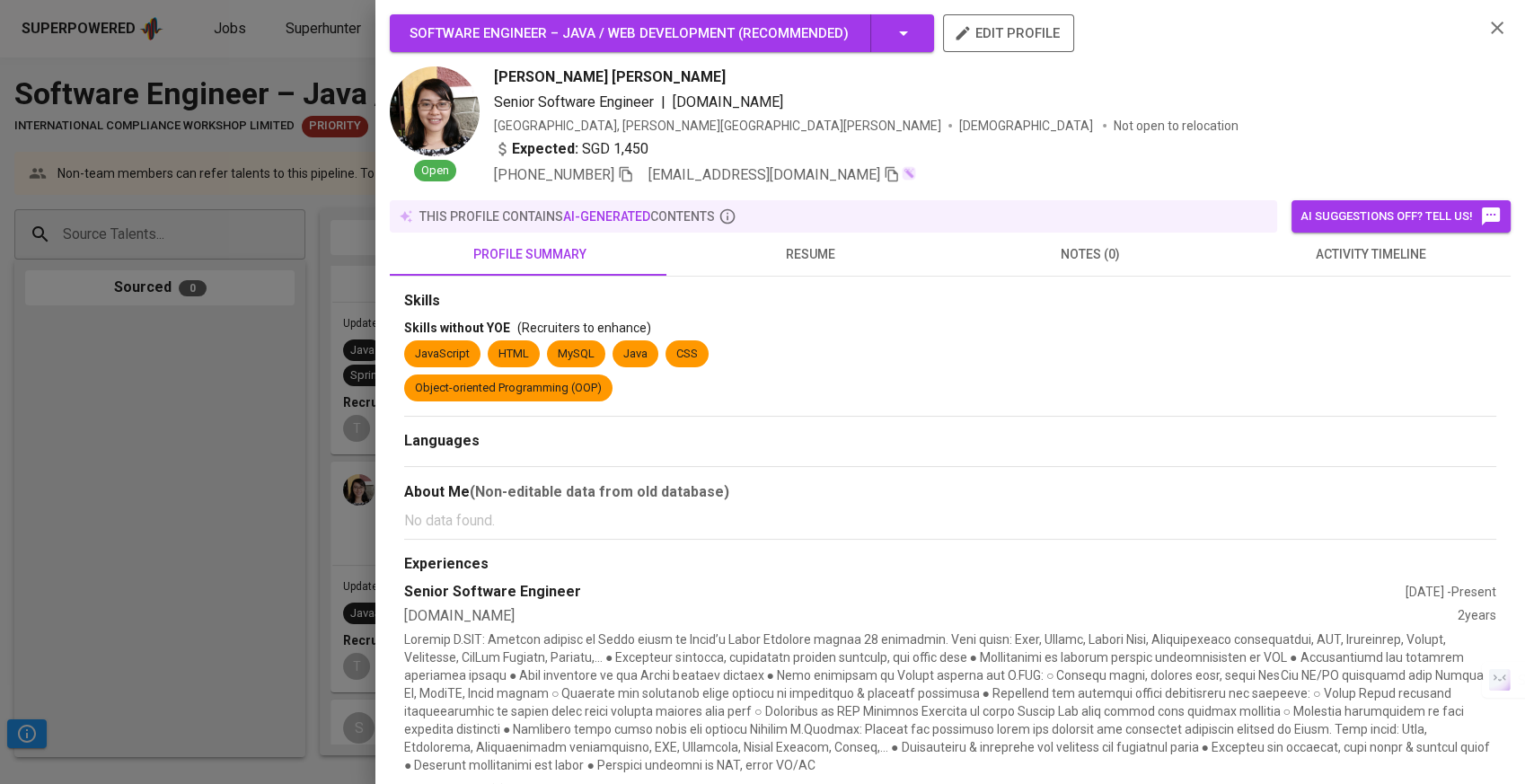
click at [823, 266] on button "resume" at bounding box center [809, 254] width 280 height 43
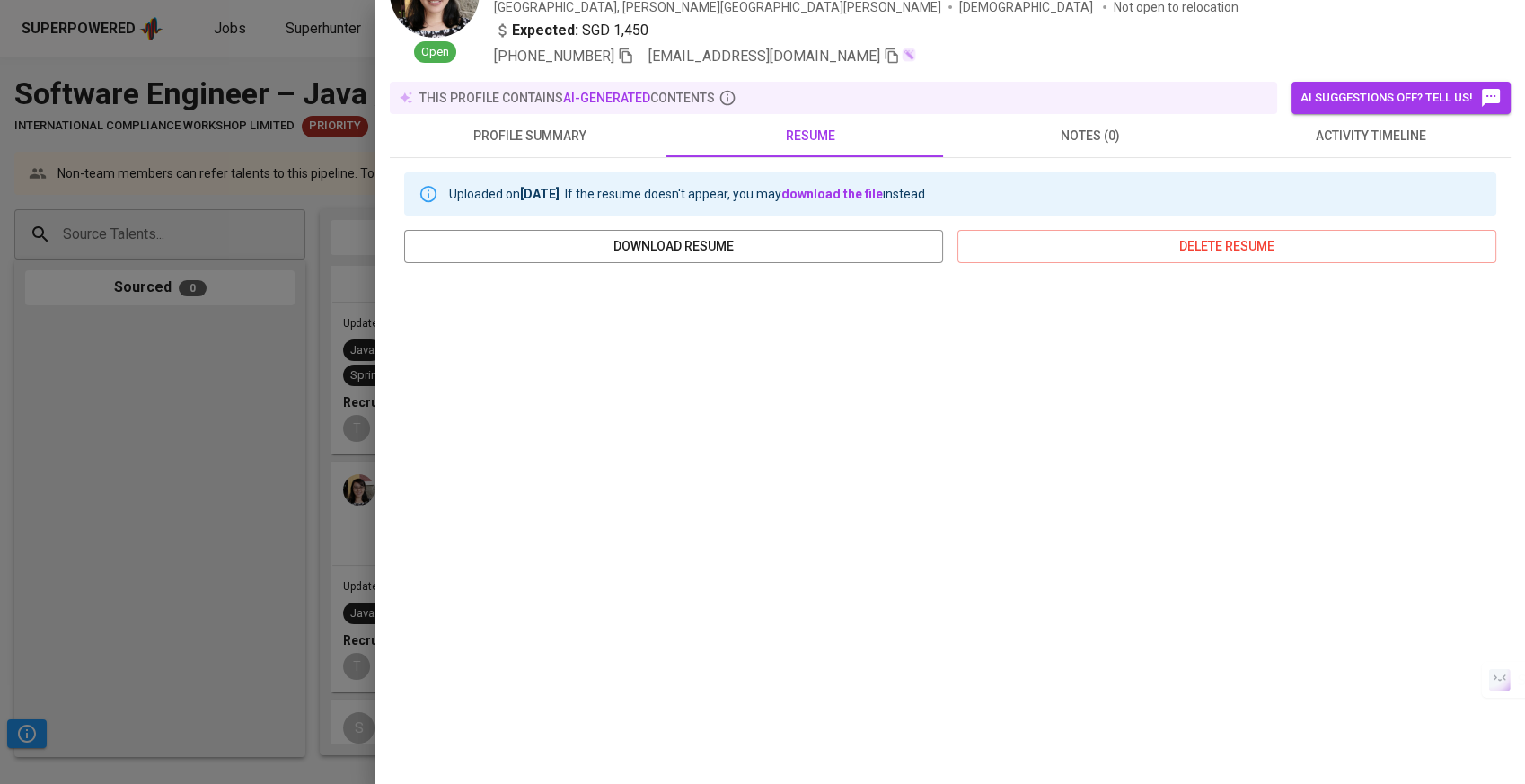
scroll to position [180, 0]
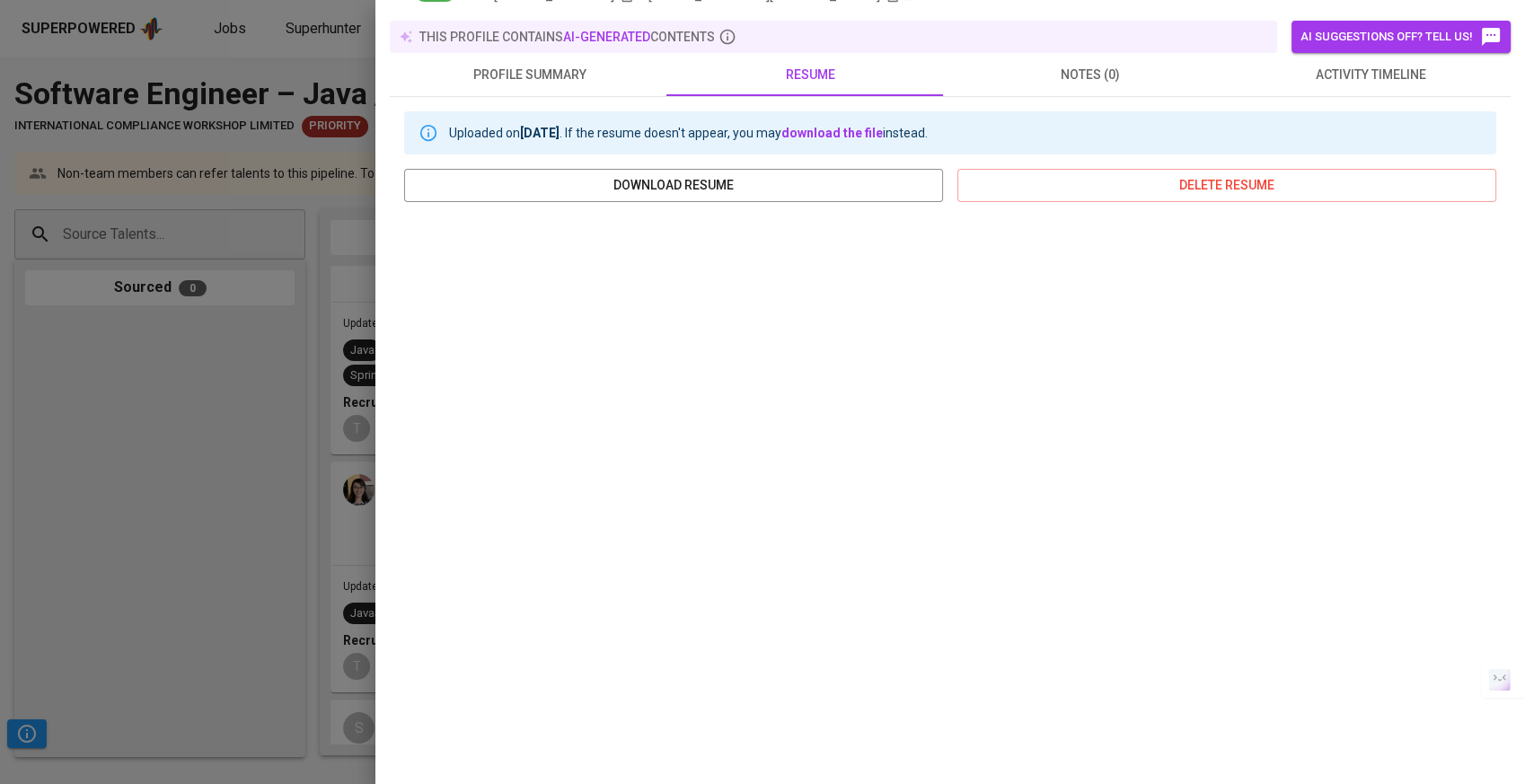
click at [226, 445] on div at bounding box center [762, 392] width 1525 height 784
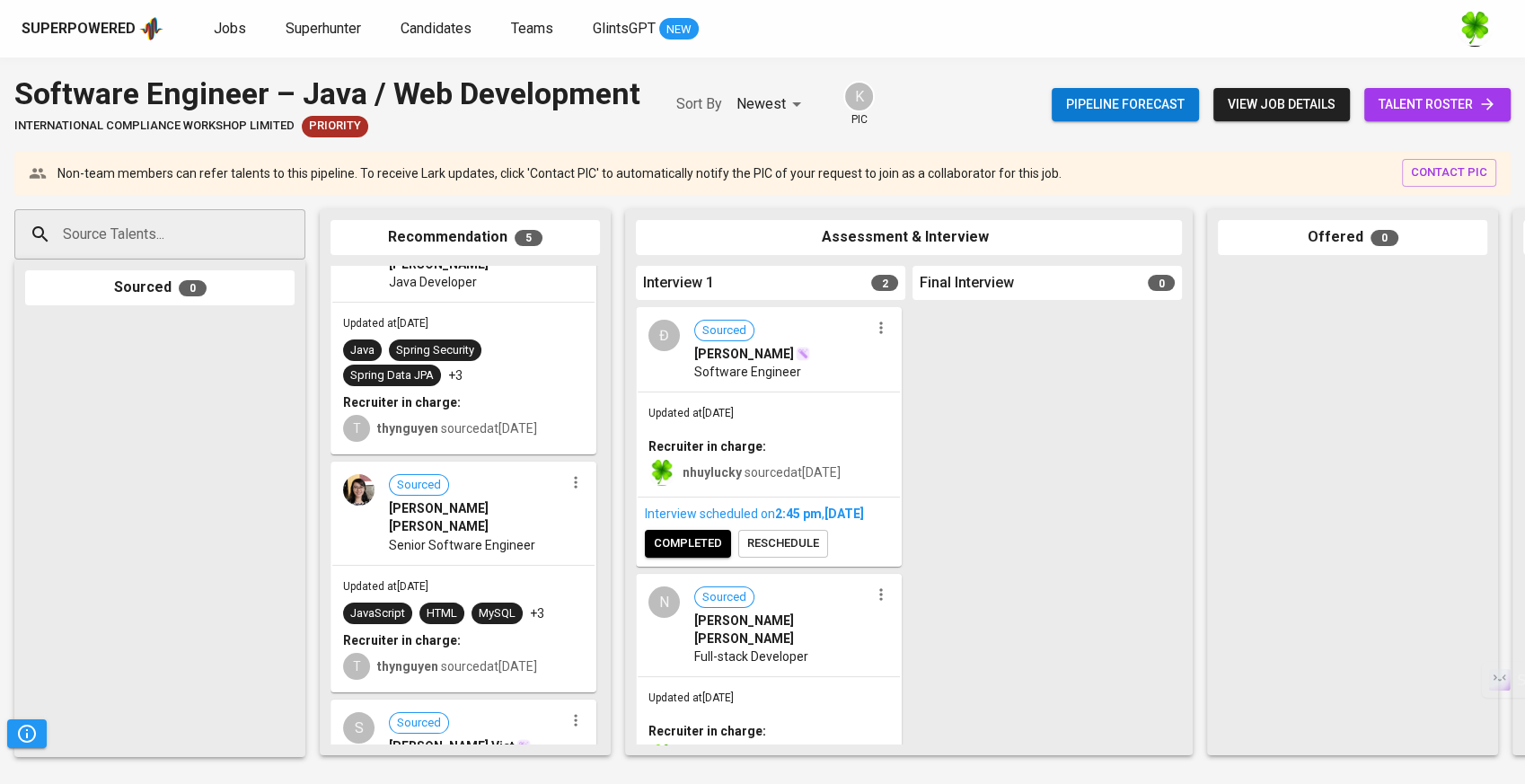
scroll to position [0, 0]
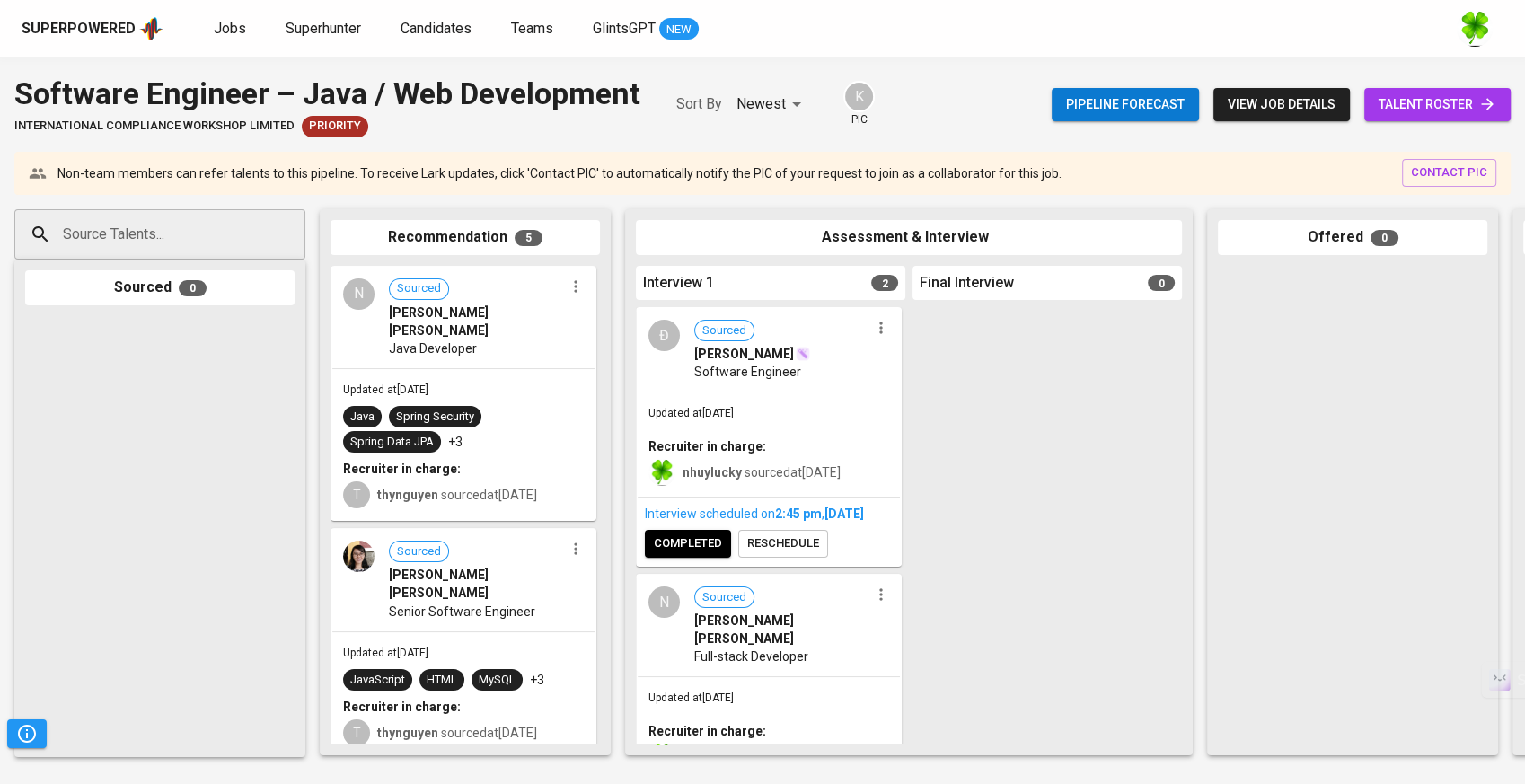
click at [532, 372] on div "Updated at [DATE] Java Spring Security Spring Data JPA +3 Recruiter in charge: …" at bounding box center [463, 445] width 263 height 151
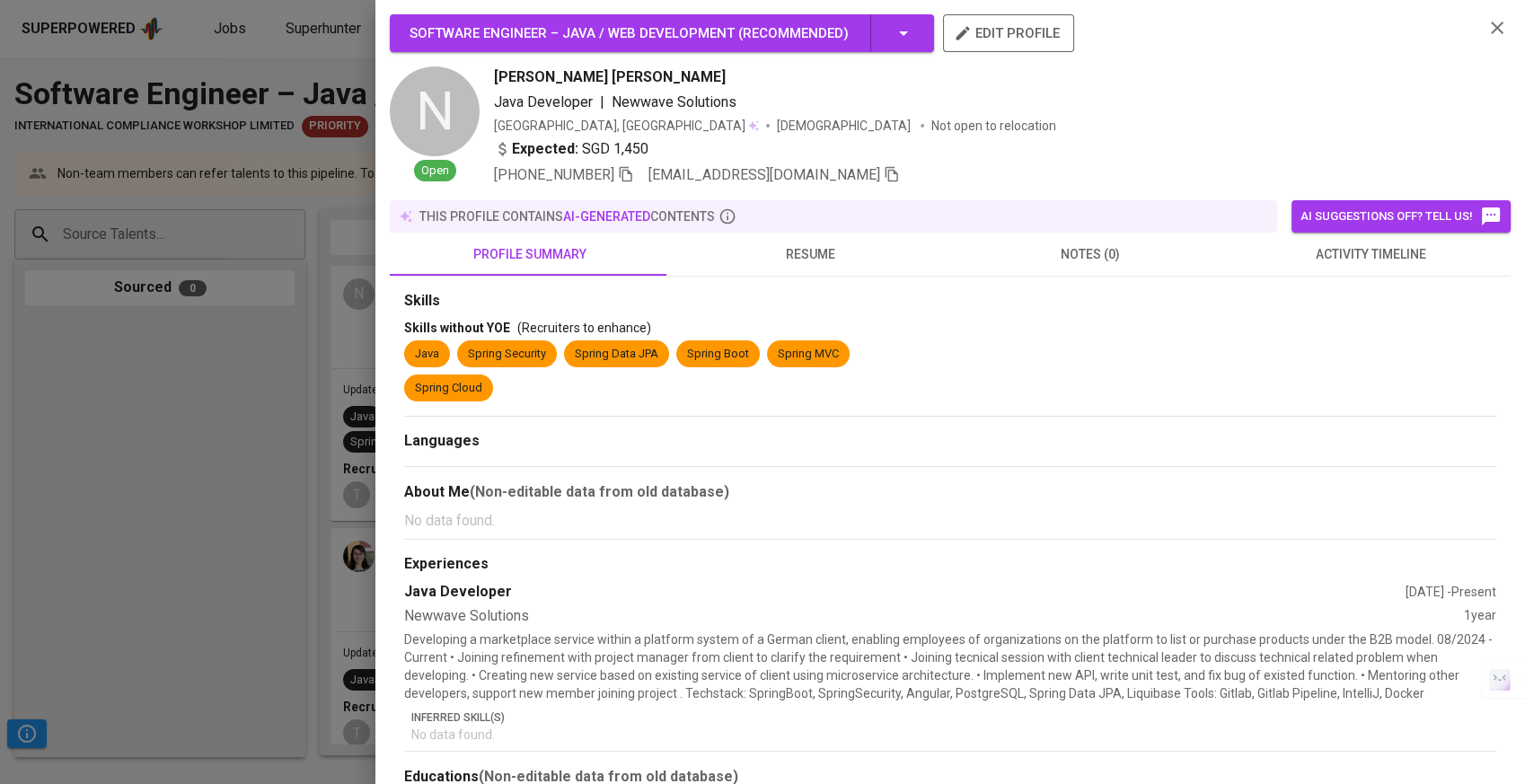
click at [850, 266] on button "resume" at bounding box center [809, 254] width 280 height 43
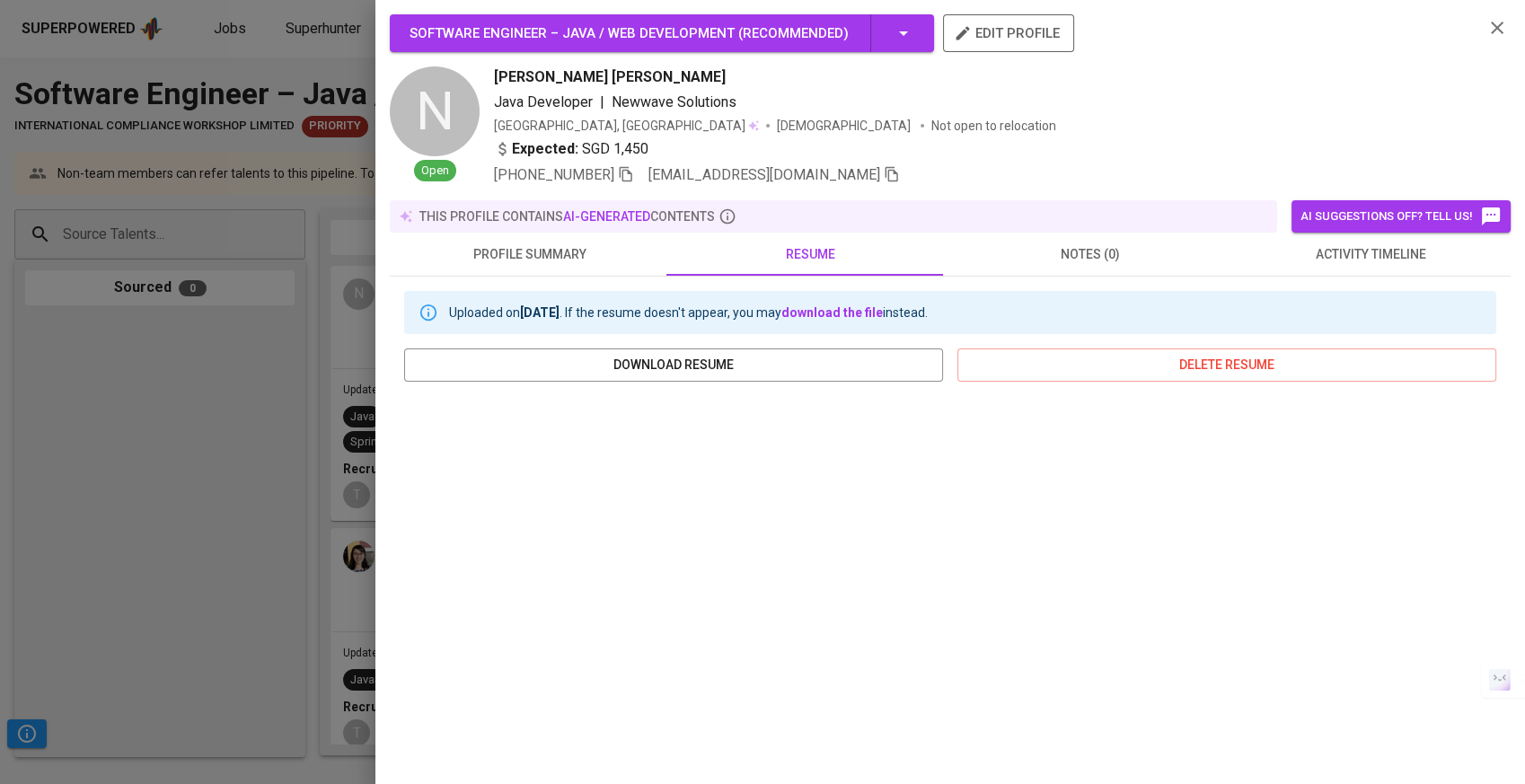
scroll to position [180, 0]
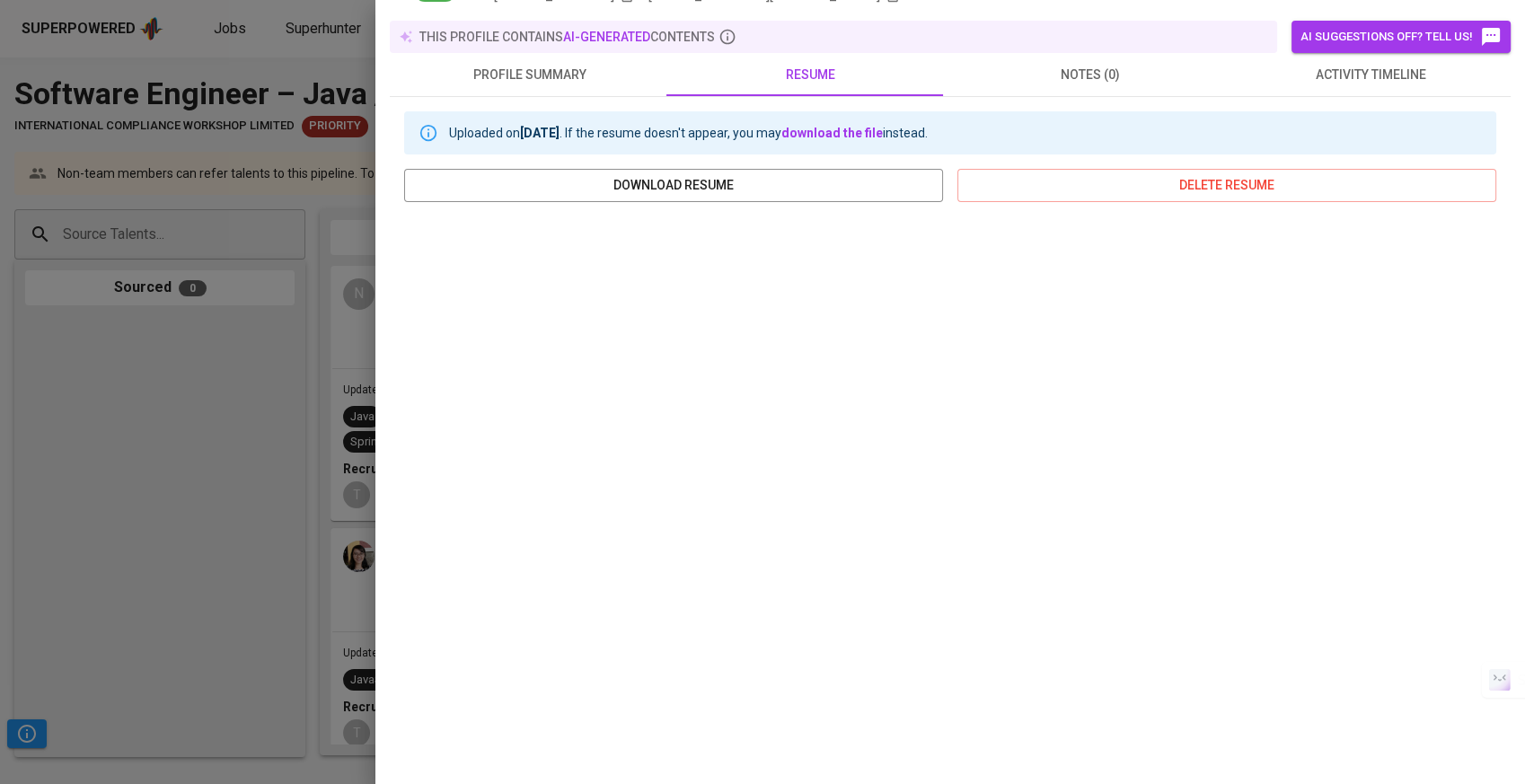
click at [264, 558] on div at bounding box center [762, 392] width 1525 height 784
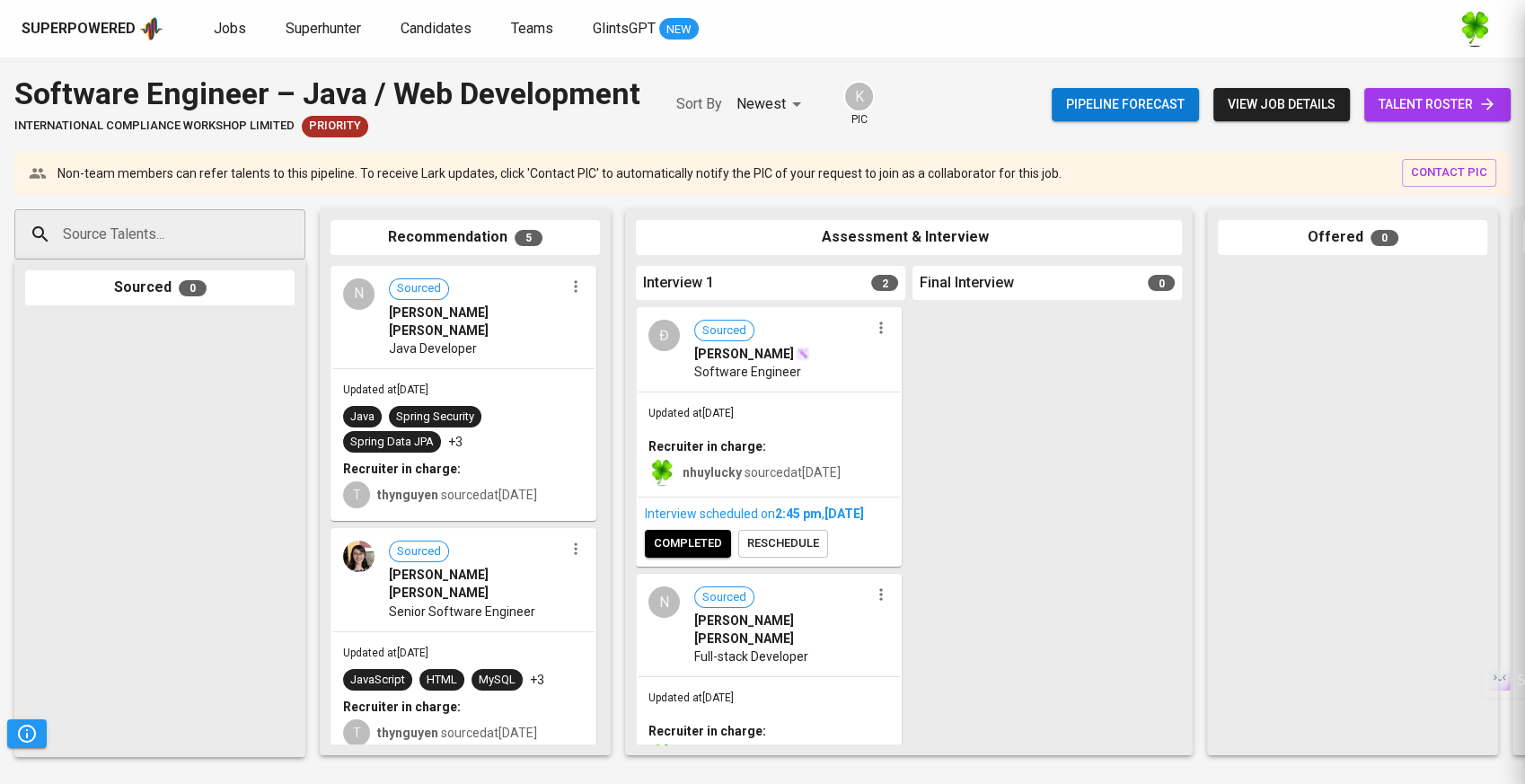
scroll to position [0, 0]
click at [816, 433] on div "Updated at [DATE] Recruiter in charge: nhuylucky sourced at [DATE]" at bounding box center [769, 444] width 263 height 104
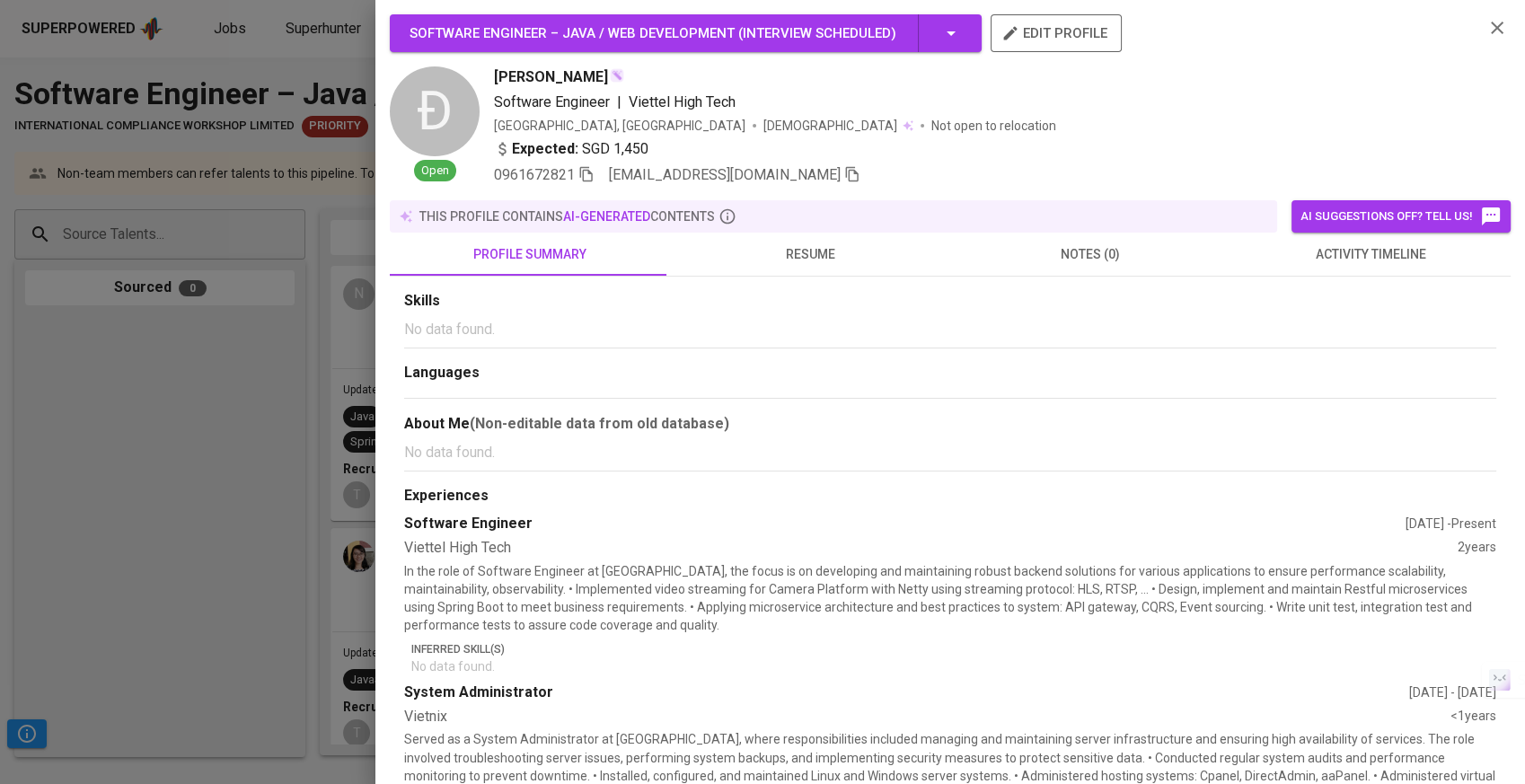
click at [840, 278] on div "Skills No data found. Languages About Me (Non-editable data from old database) …" at bounding box center [950, 600] width 1121 height 647
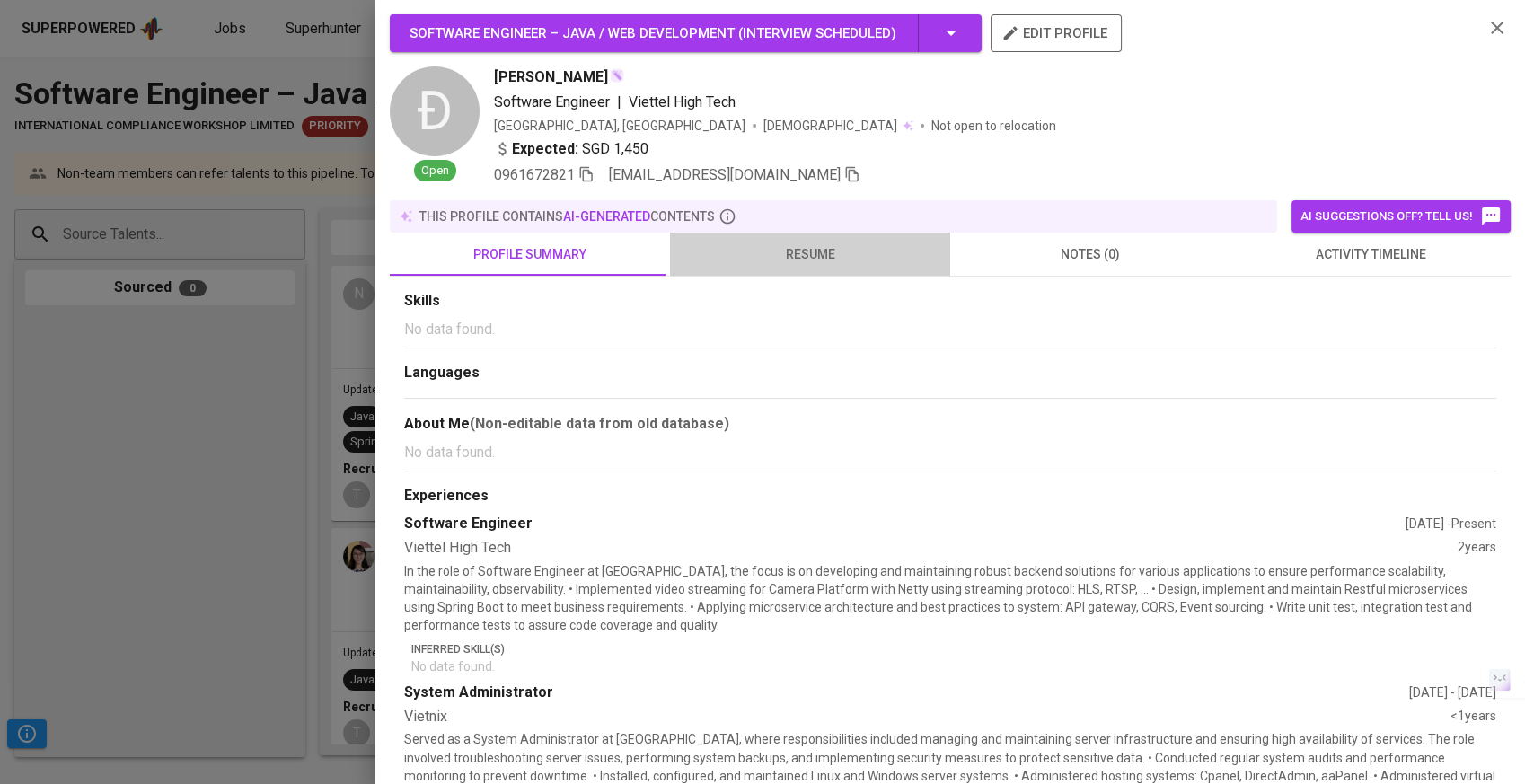
click at [853, 263] on span "resume" at bounding box center [810, 255] width 259 height 23
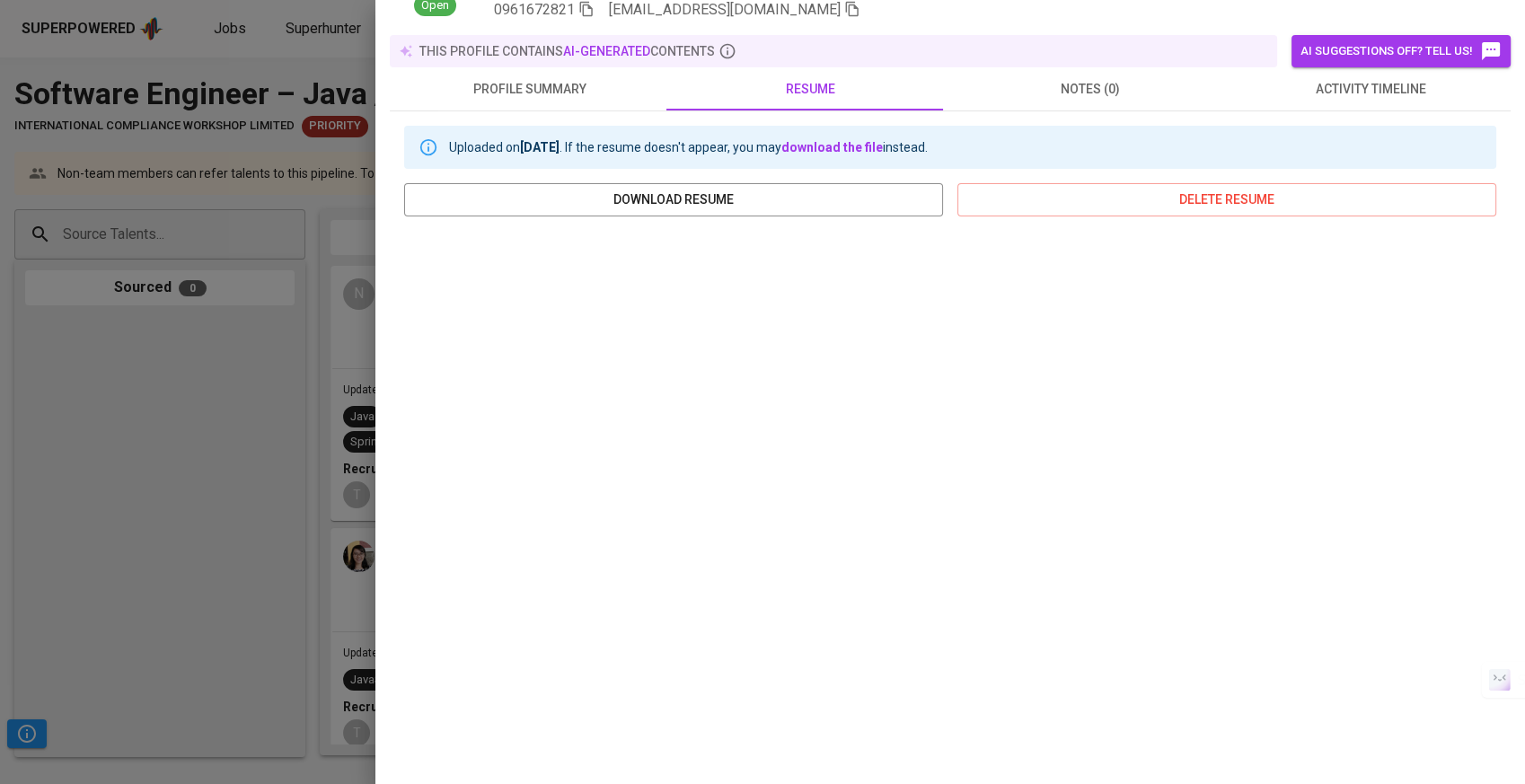
scroll to position [180, 0]
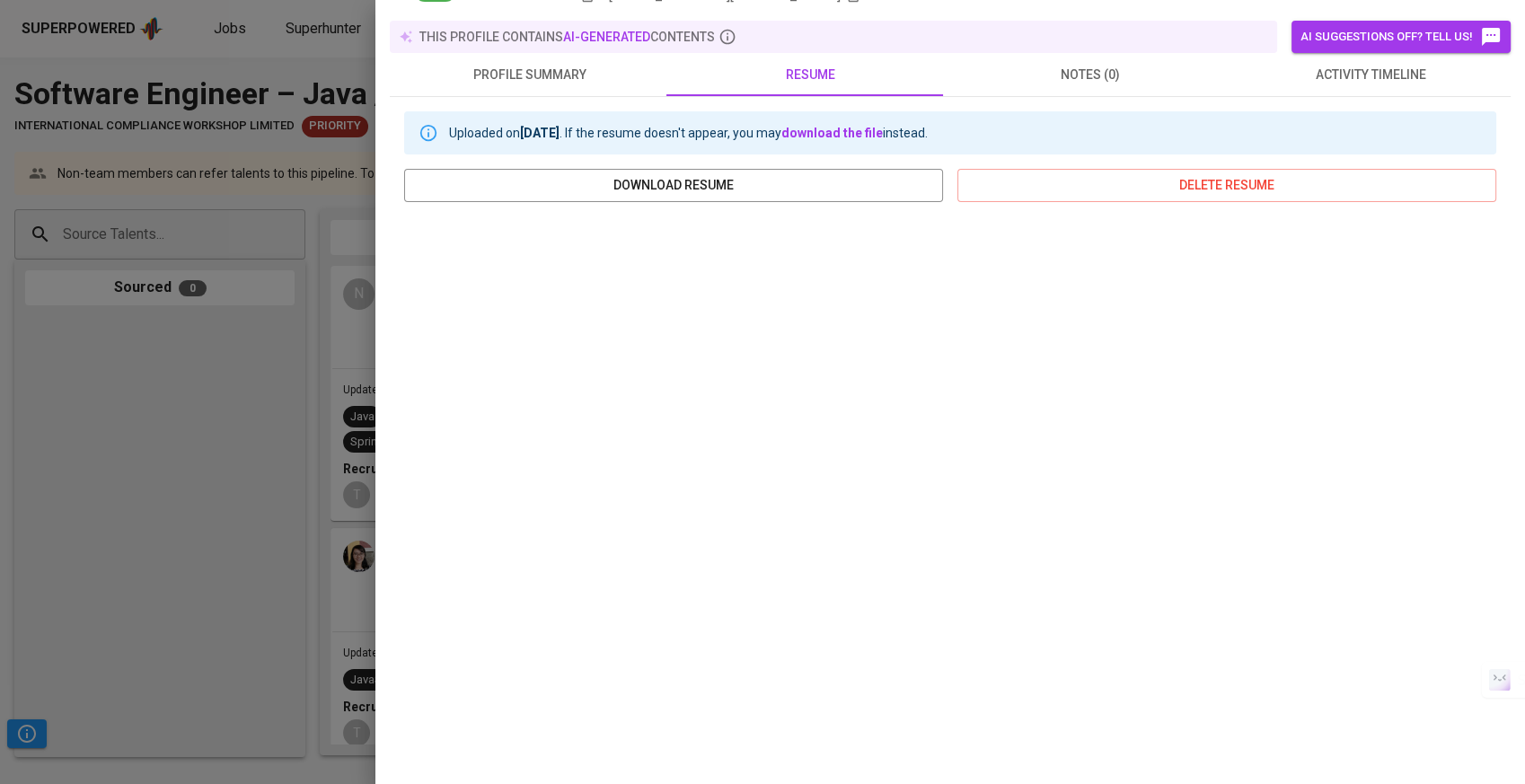
click at [38, 464] on div at bounding box center [762, 392] width 1525 height 784
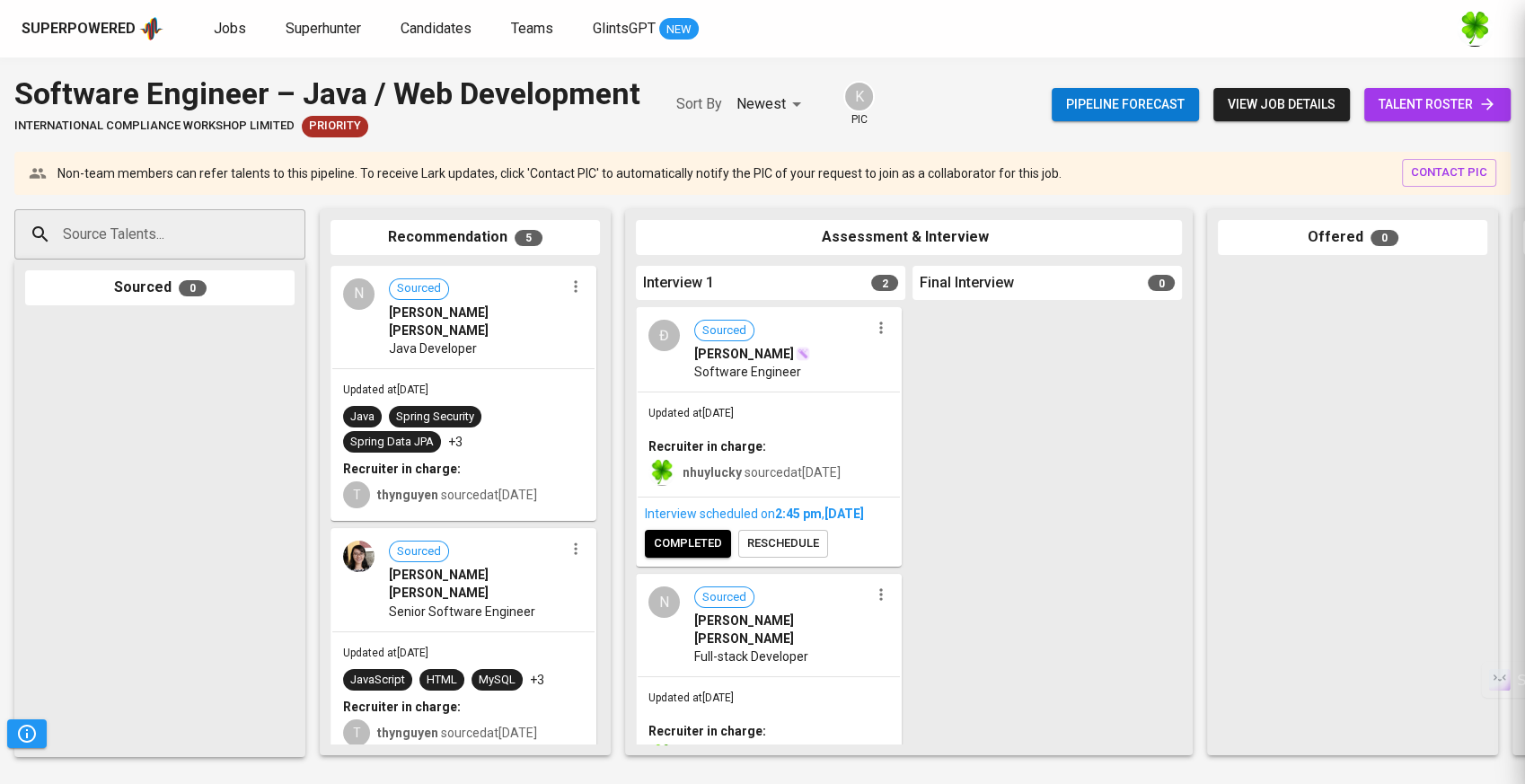
scroll to position [0, 0]
click at [702, 392] on div "Updated at [DATE] Recruiter in charge: nhuylucky sourced at [DATE]" at bounding box center [769, 444] width 263 height 104
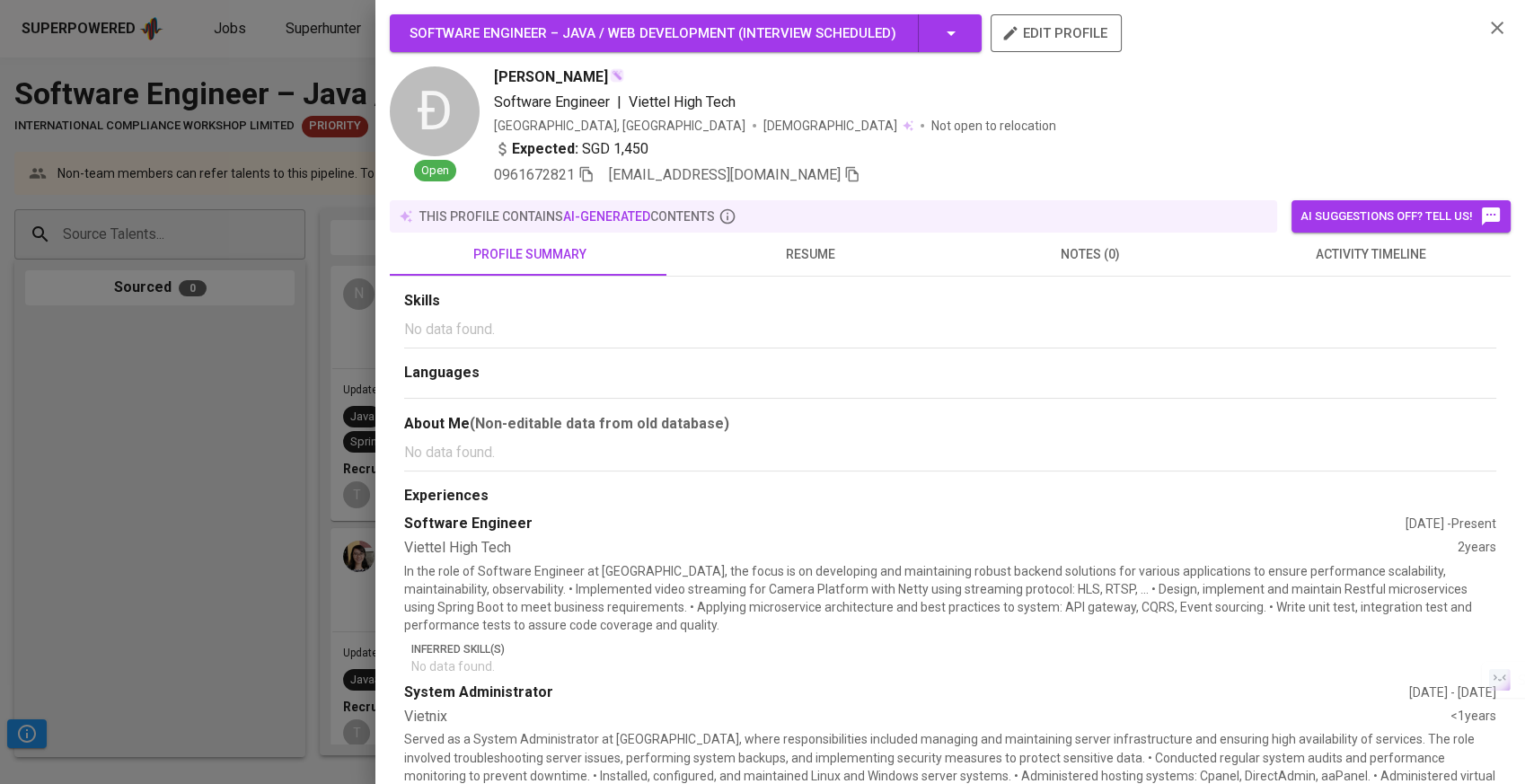
click at [787, 264] on span "resume" at bounding box center [810, 255] width 259 height 23
